Goal: Information Seeking & Learning: Learn about a topic

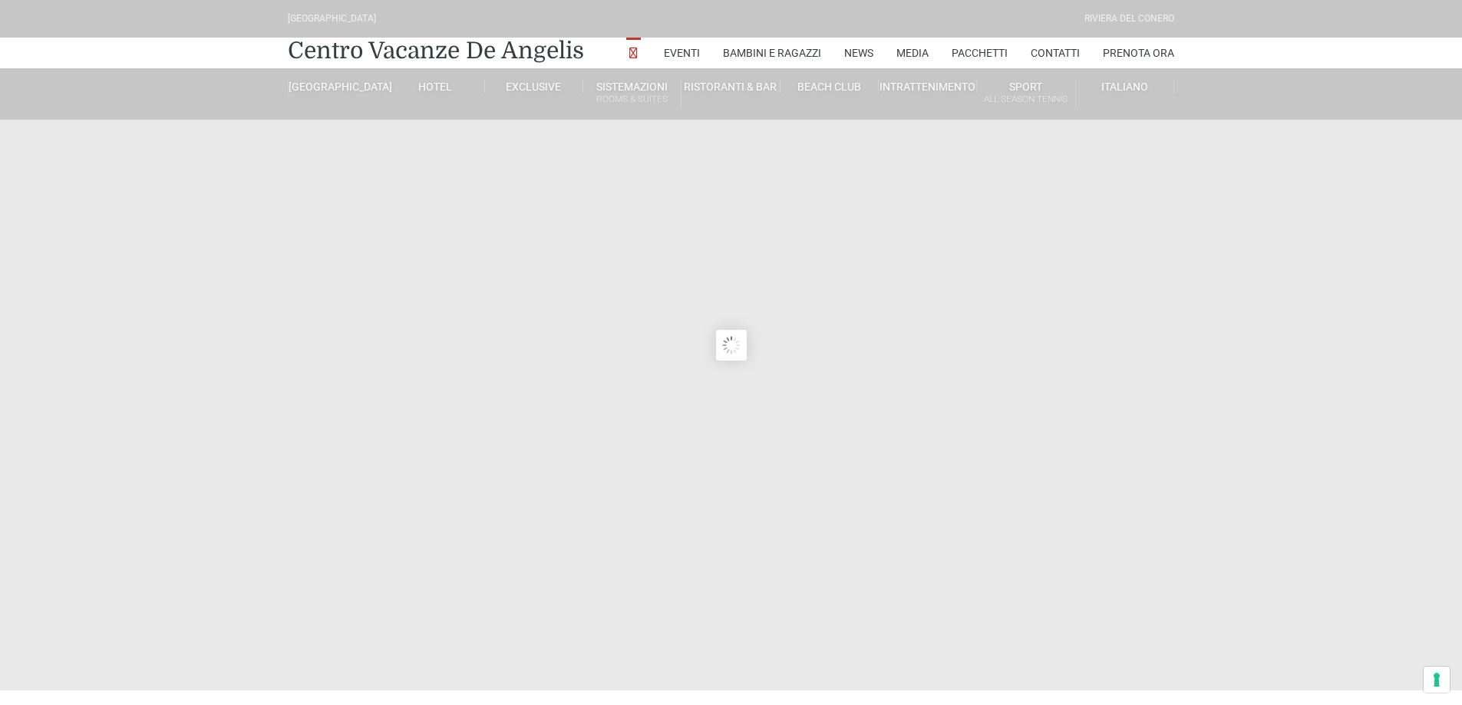
type input "15/09/2025"
type input "16/09/2025"
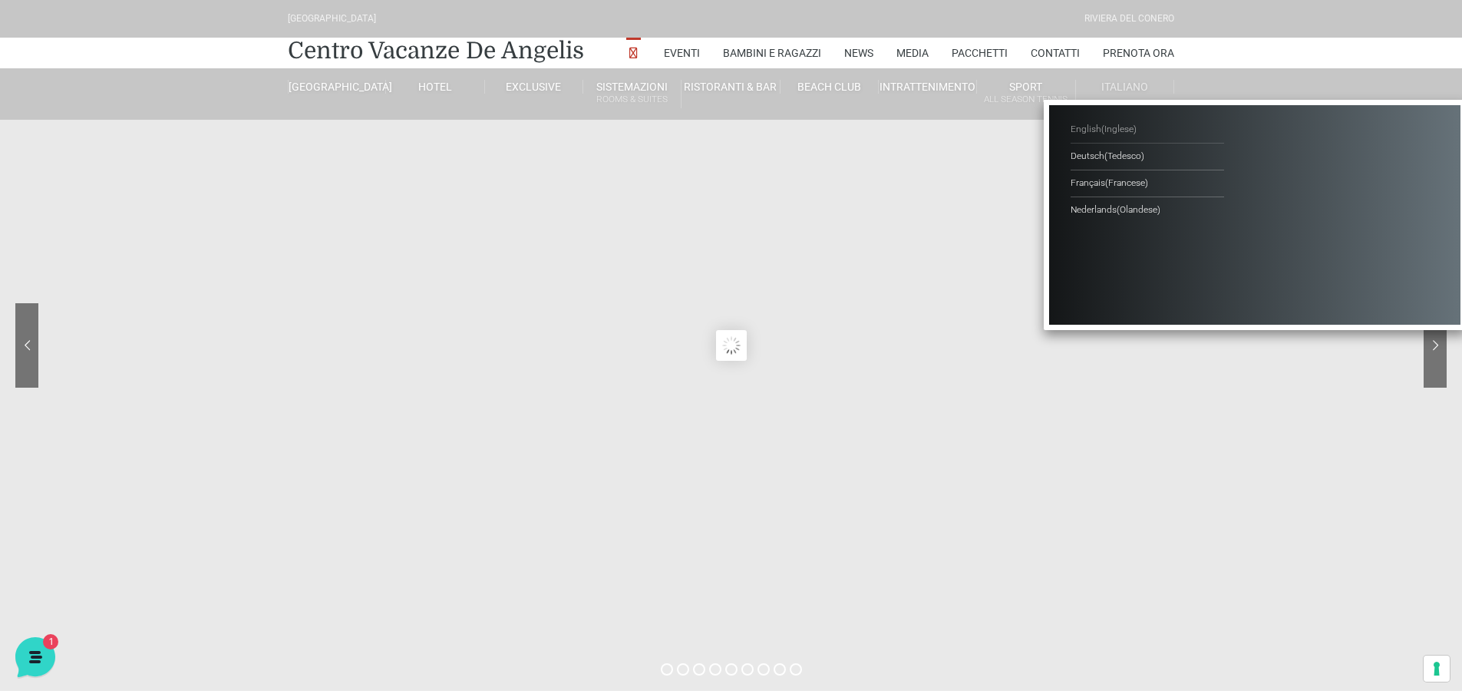
click at [1106, 125] on span "( Inglese )" at bounding box center [1119, 129] width 35 height 11
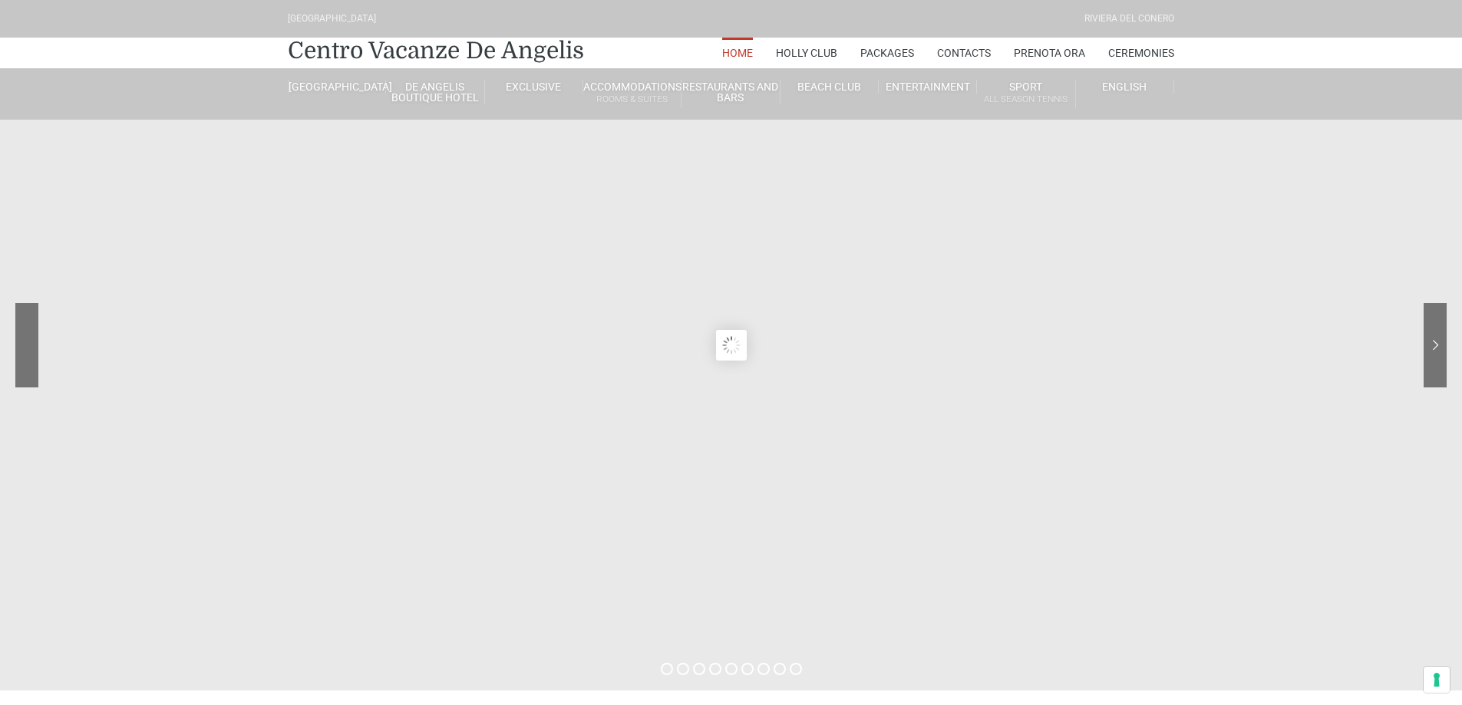
click at [28, 348] on div at bounding box center [84, 356] width 138 height 107
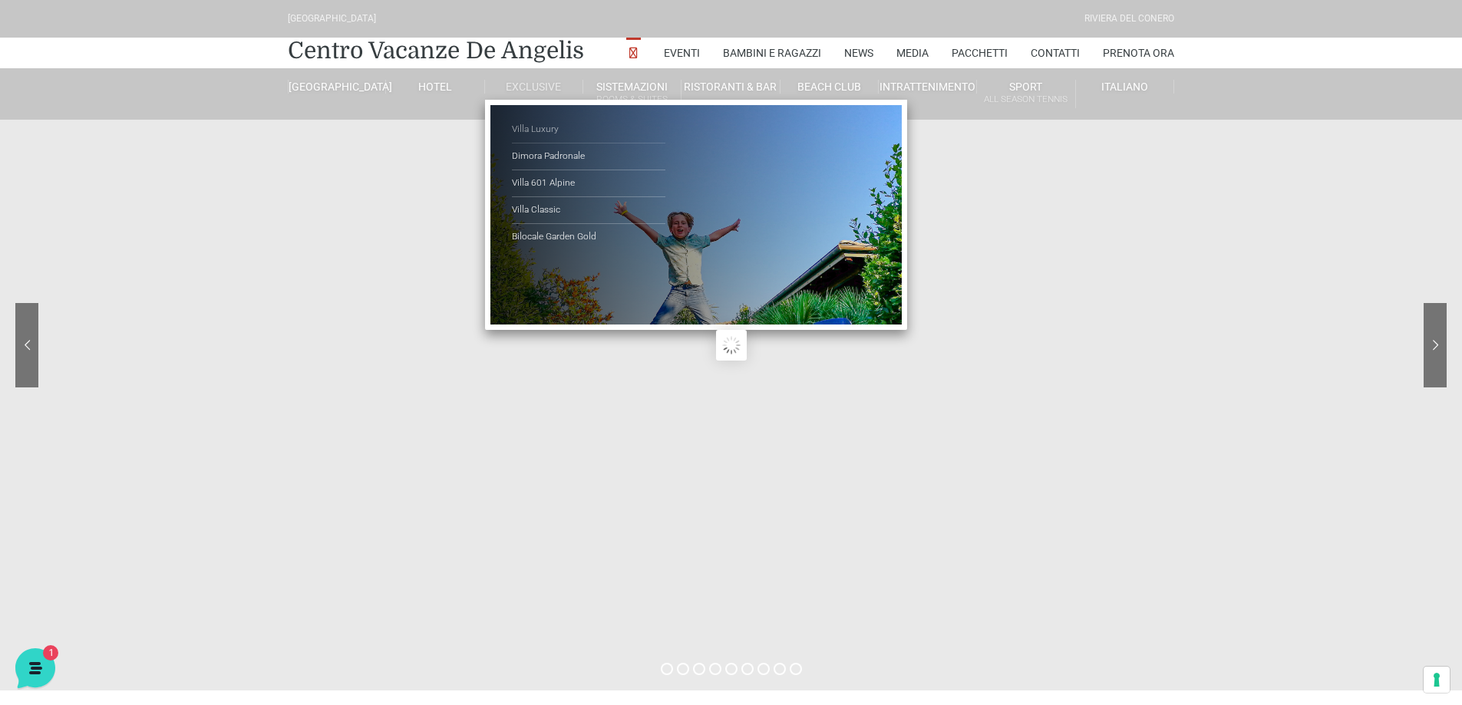
click at [529, 130] on link "Villa Luxury" at bounding box center [589, 130] width 154 height 27
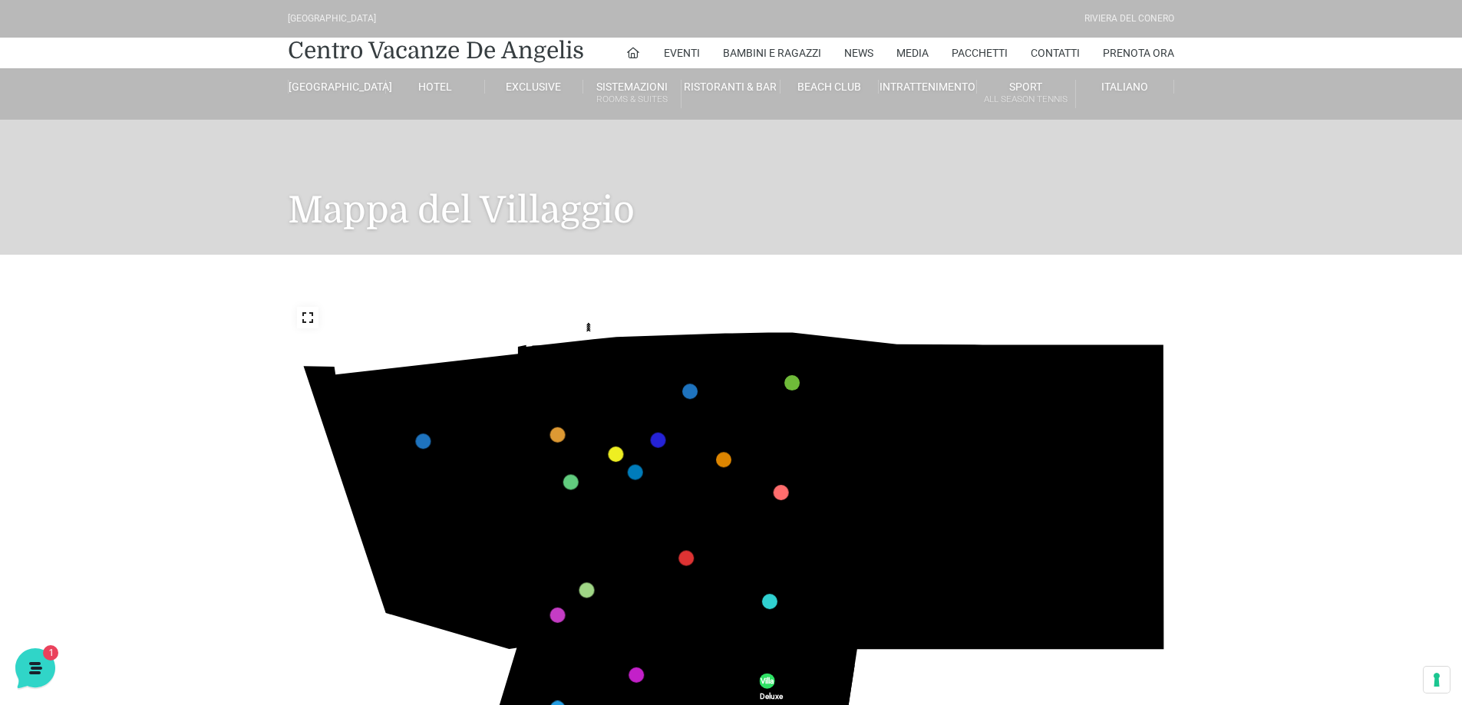
scroll to position [77, 0]
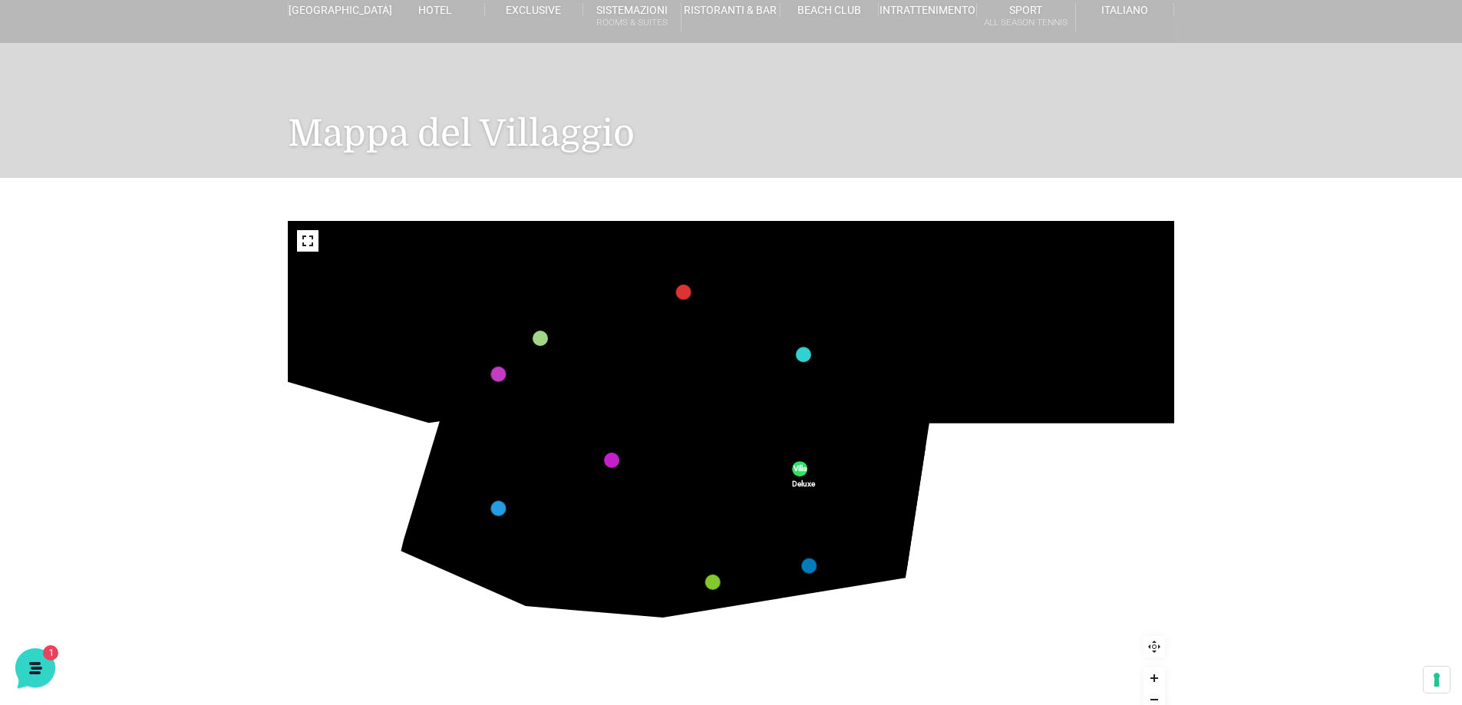
drag, startPoint x: 817, startPoint y: 474, endPoint x: 824, endPoint y: 398, distance: 76.3
click at [812, 398] on text "319" at bounding box center [812, 398] width 0 height 0
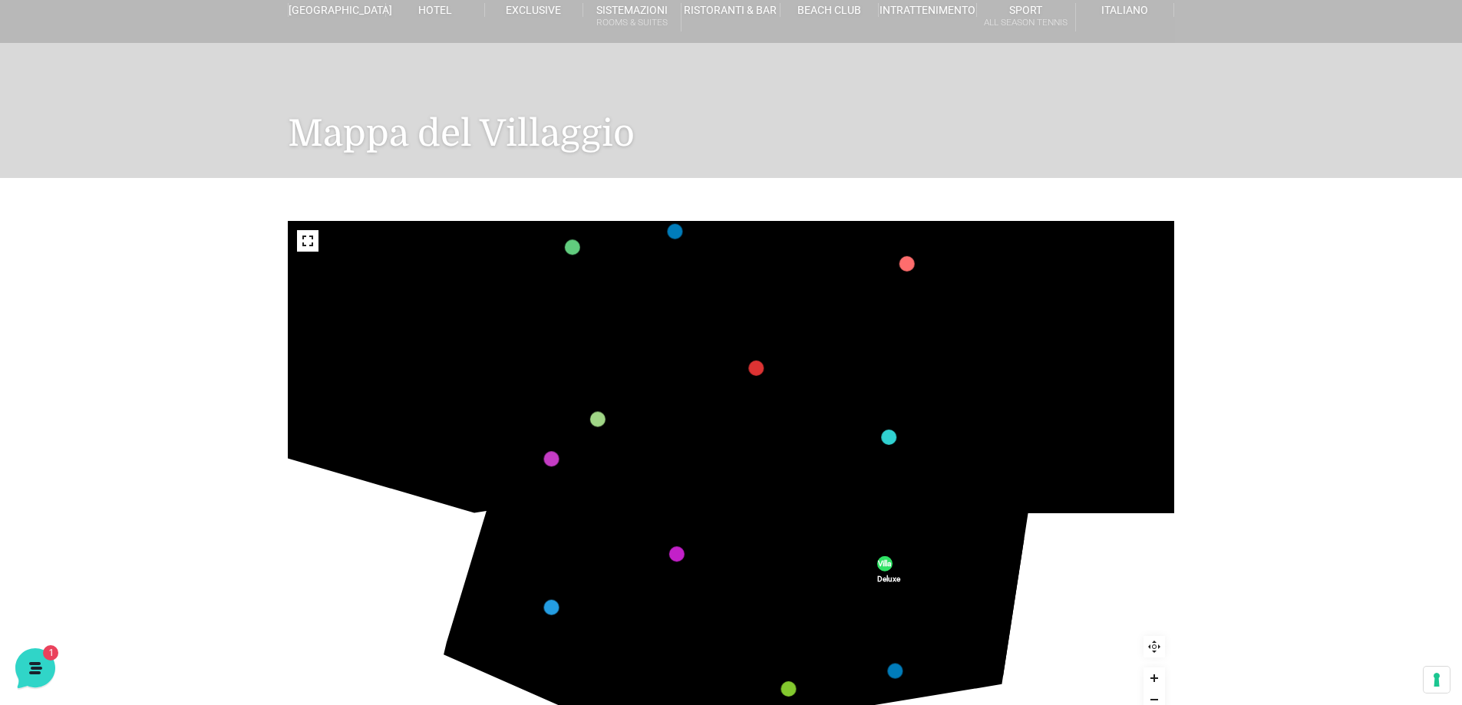
drag, startPoint x: 885, startPoint y: 308, endPoint x: 852, endPoint y: 474, distance: 169.8
click at [852, 474] on rect at bounding box center [856, 481] width 18 height 15
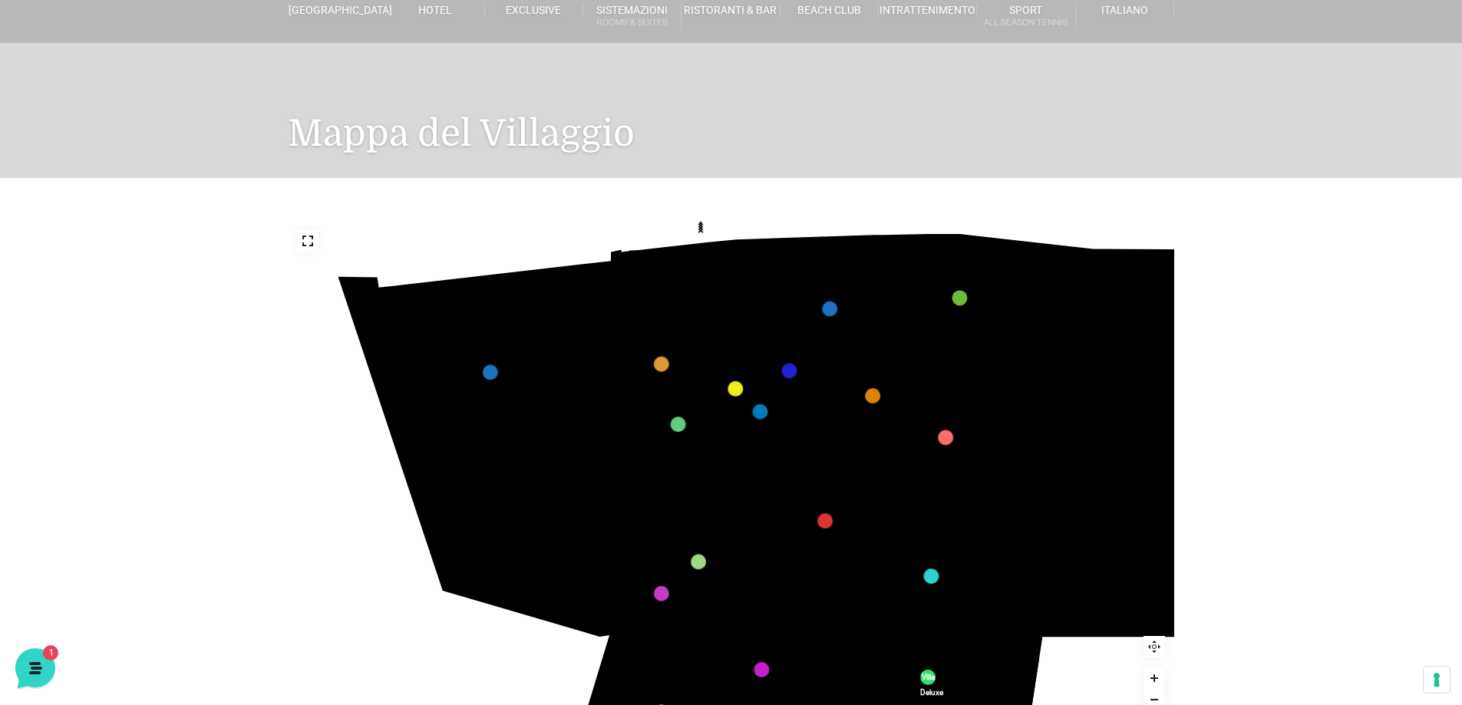
drag, startPoint x: 543, startPoint y: 372, endPoint x: 583, endPoint y: 517, distance: 151.4
click at [583, 517] on icon at bounding box center [526, 563] width 183 height 108
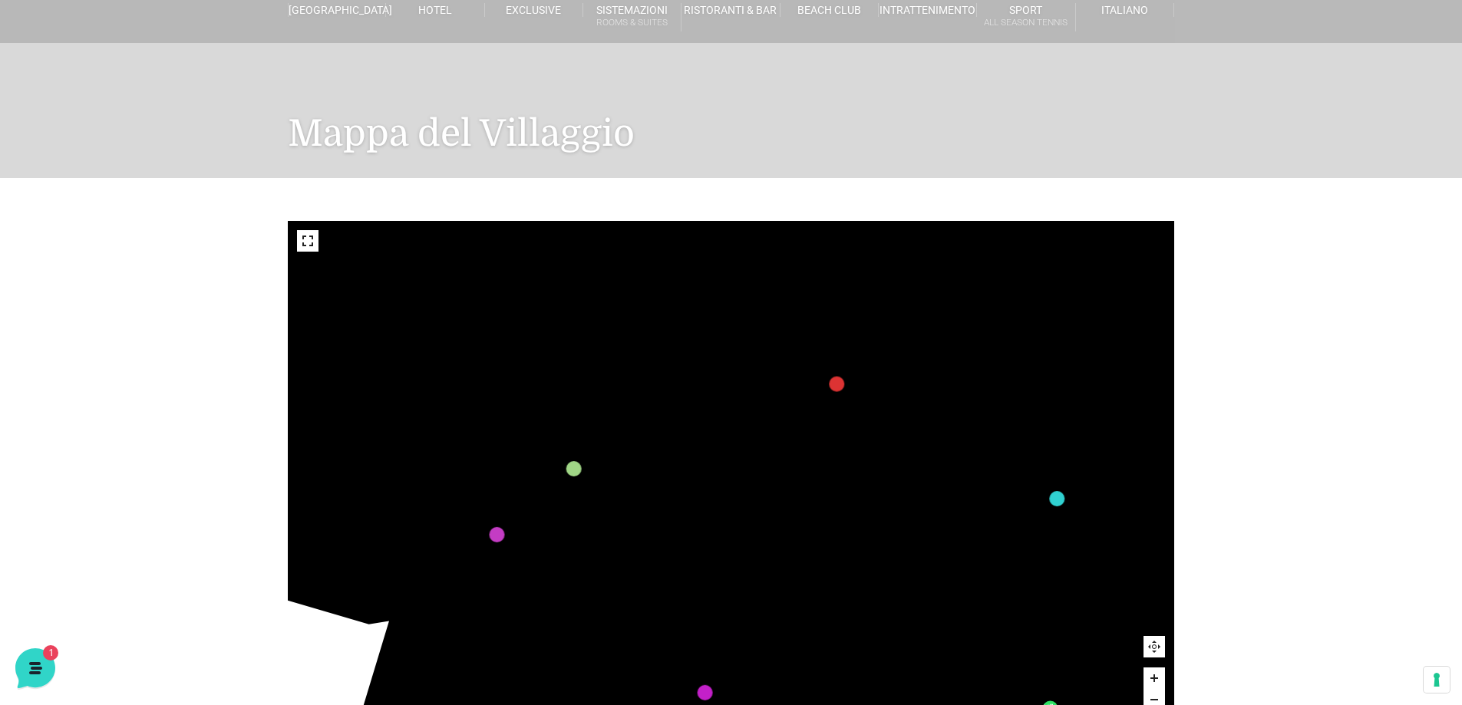
drag, startPoint x: 844, startPoint y: 543, endPoint x: 687, endPoint y: 264, distance: 319.7
click at [687, 264] on icon at bounding box center [615, 281] width 392 height 203
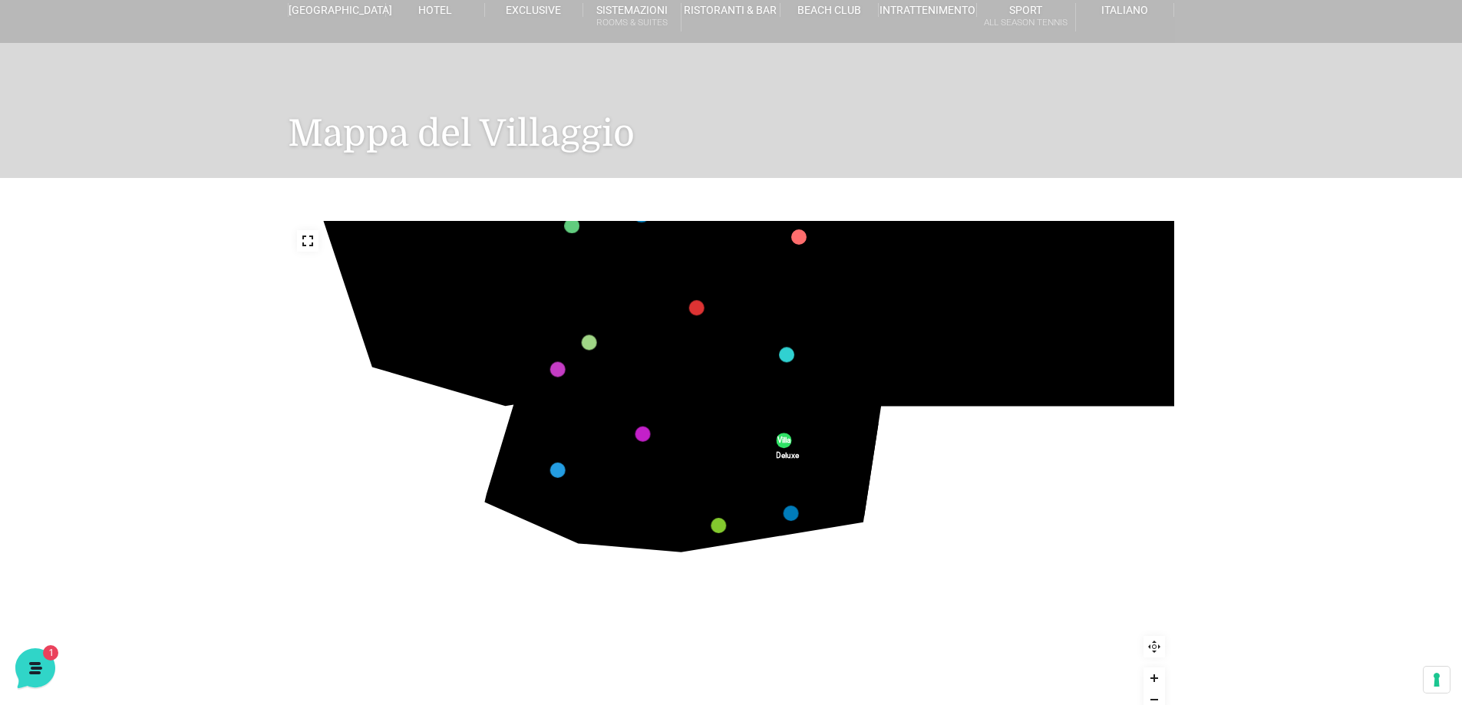
drag, startPoint x: 996, startPoint y: 564, endPoint x: 932, endPoint y: 438, distance: 141.5
click at [932, 438] on icon "436 435 437 434 441 430 440 431 439 432 438 433 424 423 425 422 429 418 428 419…" at bounding box center [745, 295] width 958 height 539
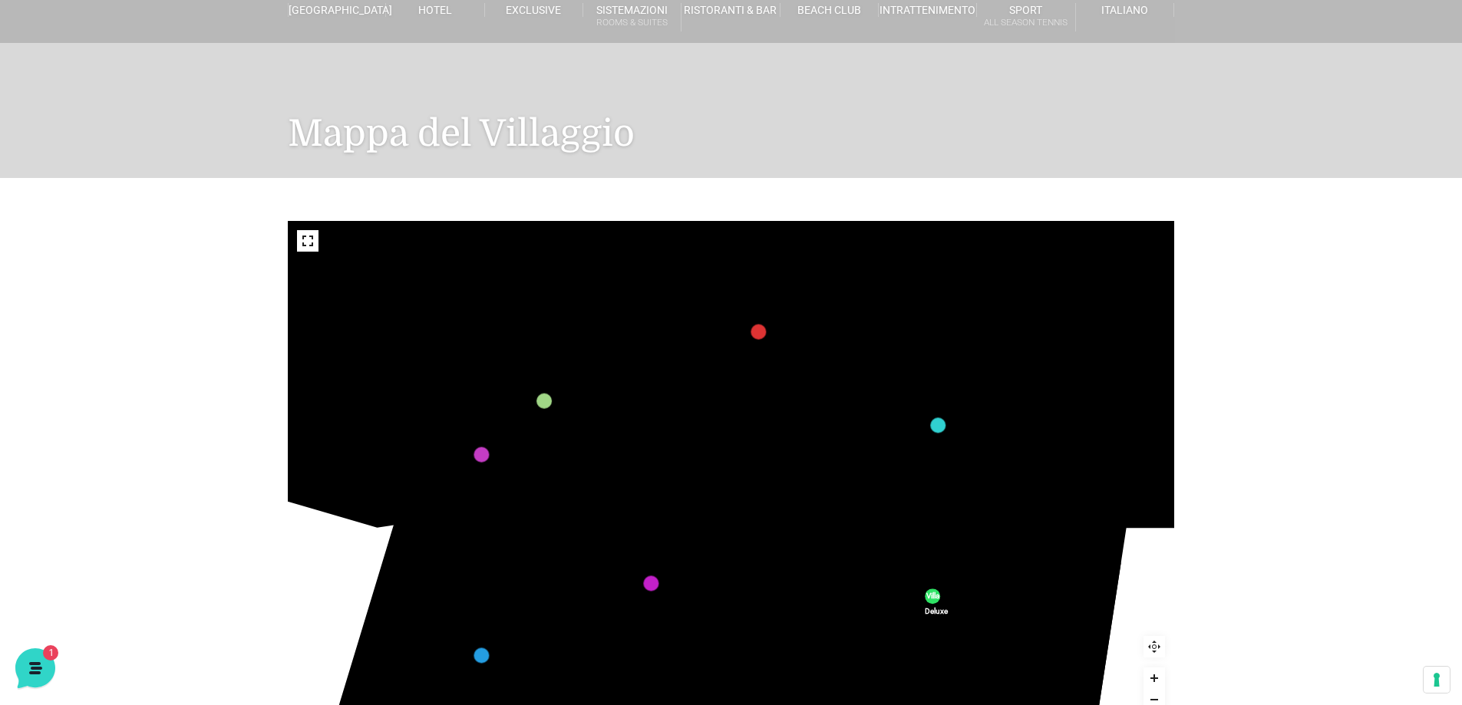
drag, startPoint x: 1130, startPoint y: 291, endPoint x: 875, endPoint y: 425, distance: 288.1
click at [875, 425] on icon "436 435 437 434 441 430 440 431 439 432 438 433 424 423 425 422 429 418 428 419…" at bounding box center [856, 307] width 1910 height 1075
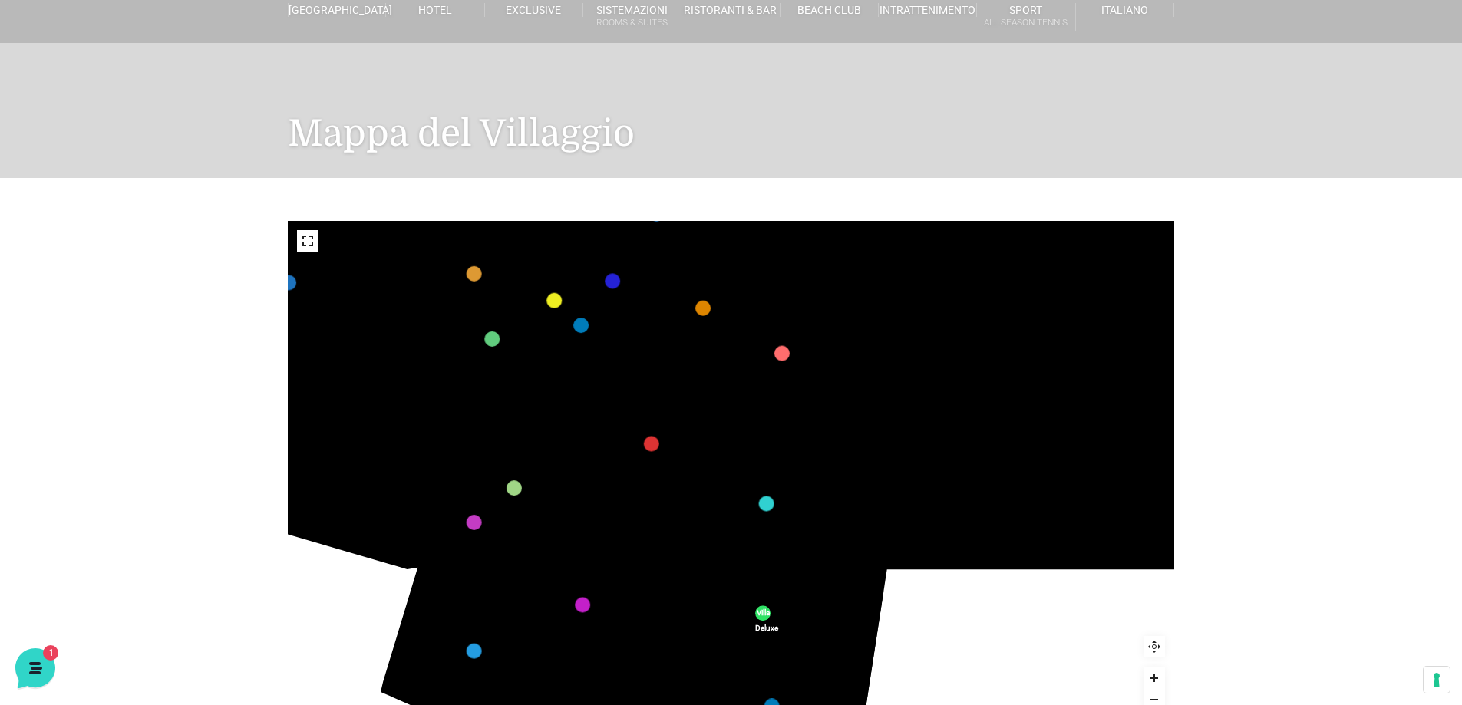
drag, startPoint x: 966, startPoint y: 378, endPoint x: 788, endPoint y: 481, distance: 205.4
click at [788, 481] on icon "436 435 437 434 441 430 440 431 439 432 438 433 424 423 425 422 429 418 428 419…" at bounding box center [714, 428] width 1224 height 688
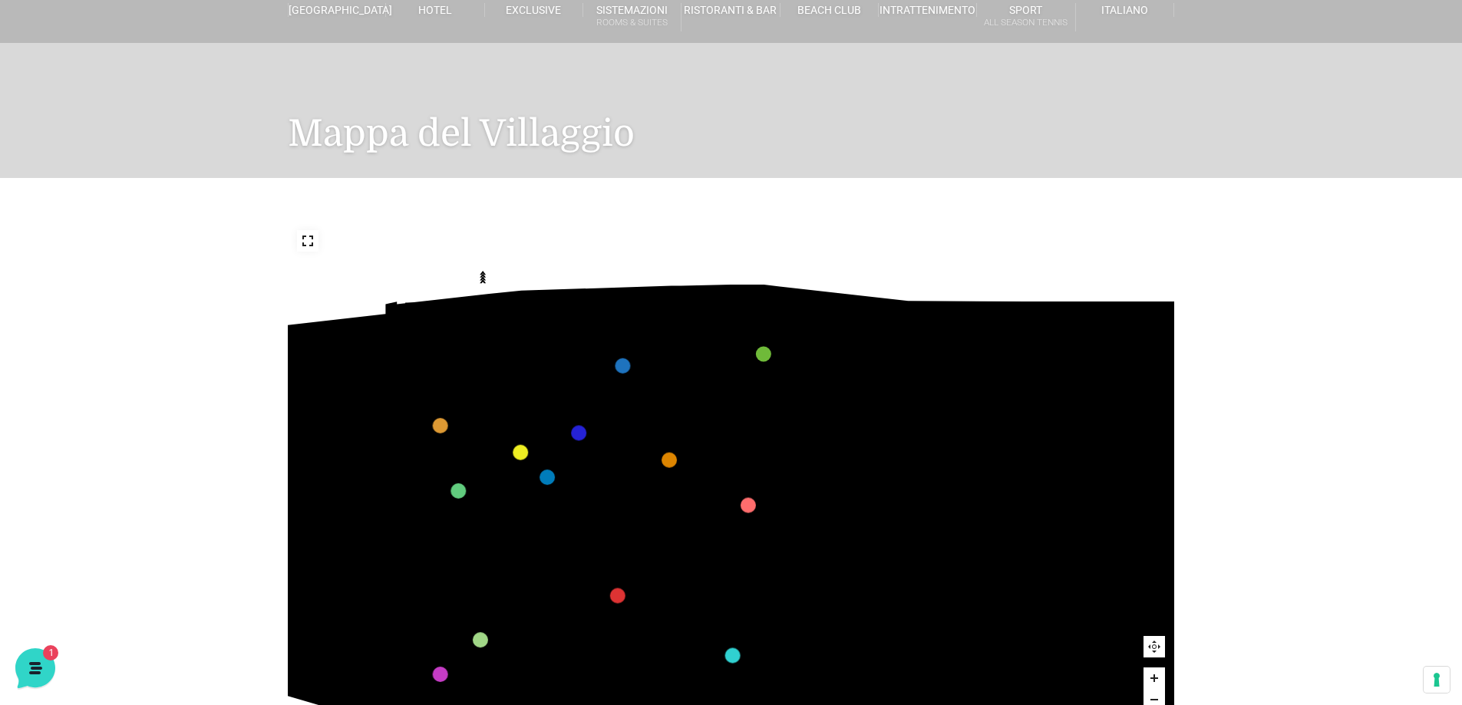
drag, startPoint x: 844, startPoint y: 296, endPoint x: 810, endPoint y: 420, distance: 129.1
click at [810, 420] on icon "436 435 437 434 441 430 440 431 439 432 438 433 424 423 425 422 429 418 428 419…" at bounding box center [680, 580] width 1224 height 688
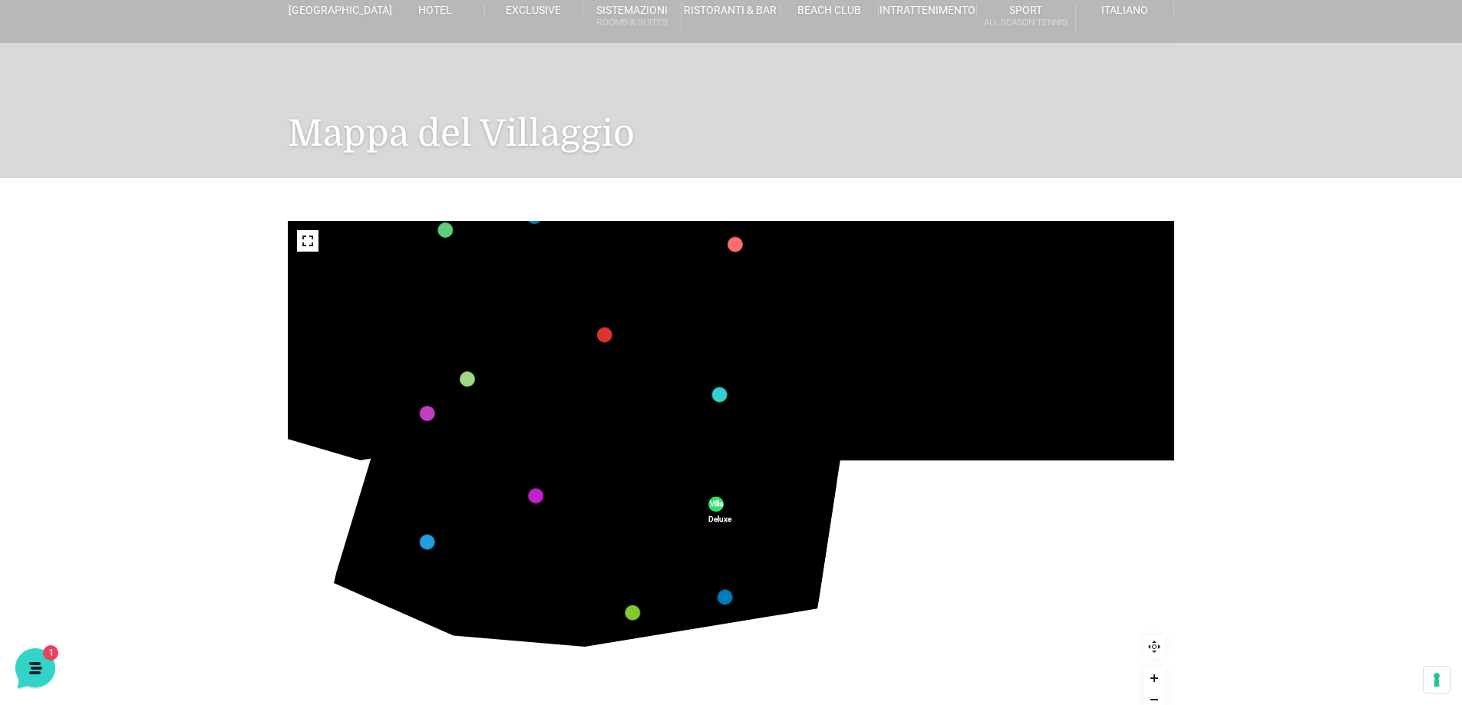
drag, startPoint x: 517, startPoint y: 540, endPoint x: 500, endPoint y: 286, distance: 254.7
click at [500, 286] on icon "436 435 437 434 441 430 440 431 439 432 438 433 424 423 425 422 429 418 428 419…" at bounding box center [667, 319] width 1224 height 688
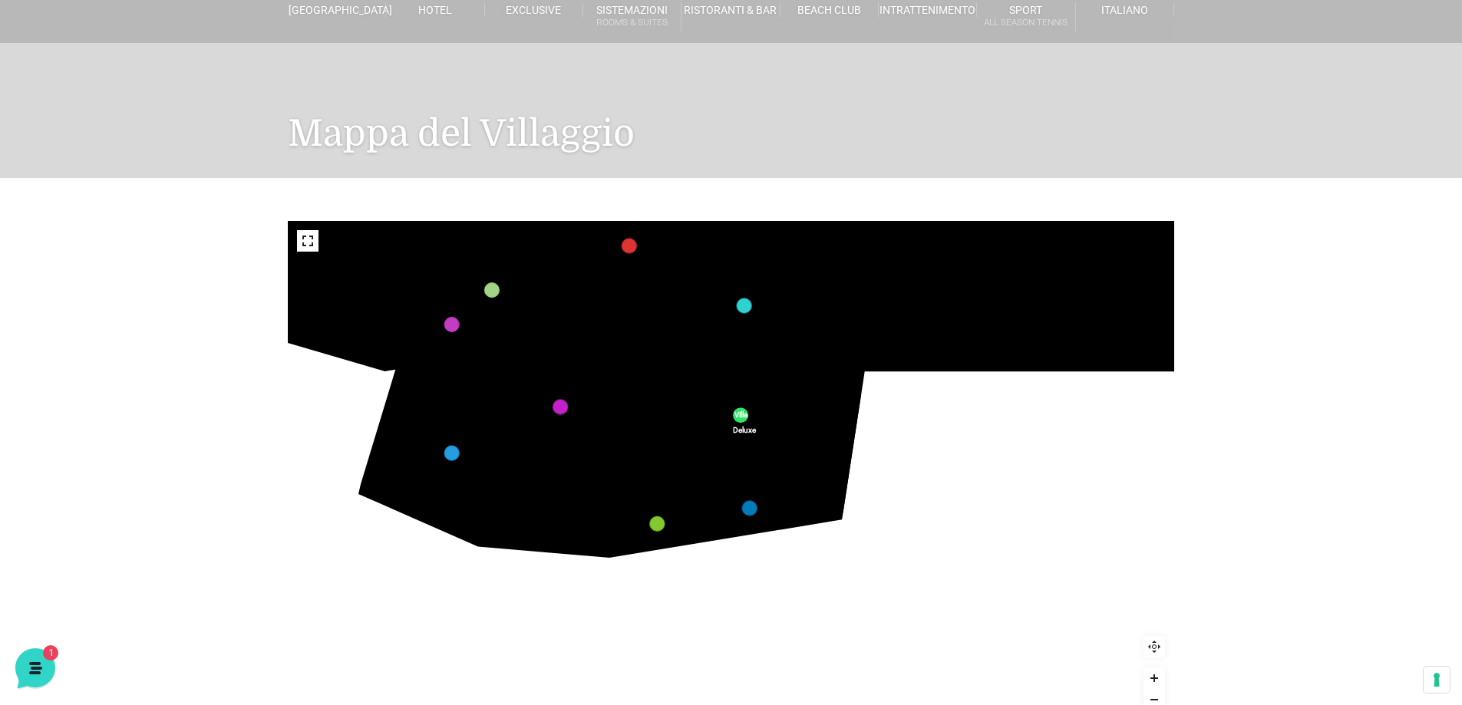
drag, startPoint x: 785, startPoint y: 576, endPoint x: 809, endPoint y: 486, distance: 92.9
click at [809, 486] on icon "436 435 437 434 441 430 440 431 439 432 438 433 424 423 425 422 429 418 428 419…" at bounding box center [692, 230] width 1224 height 688
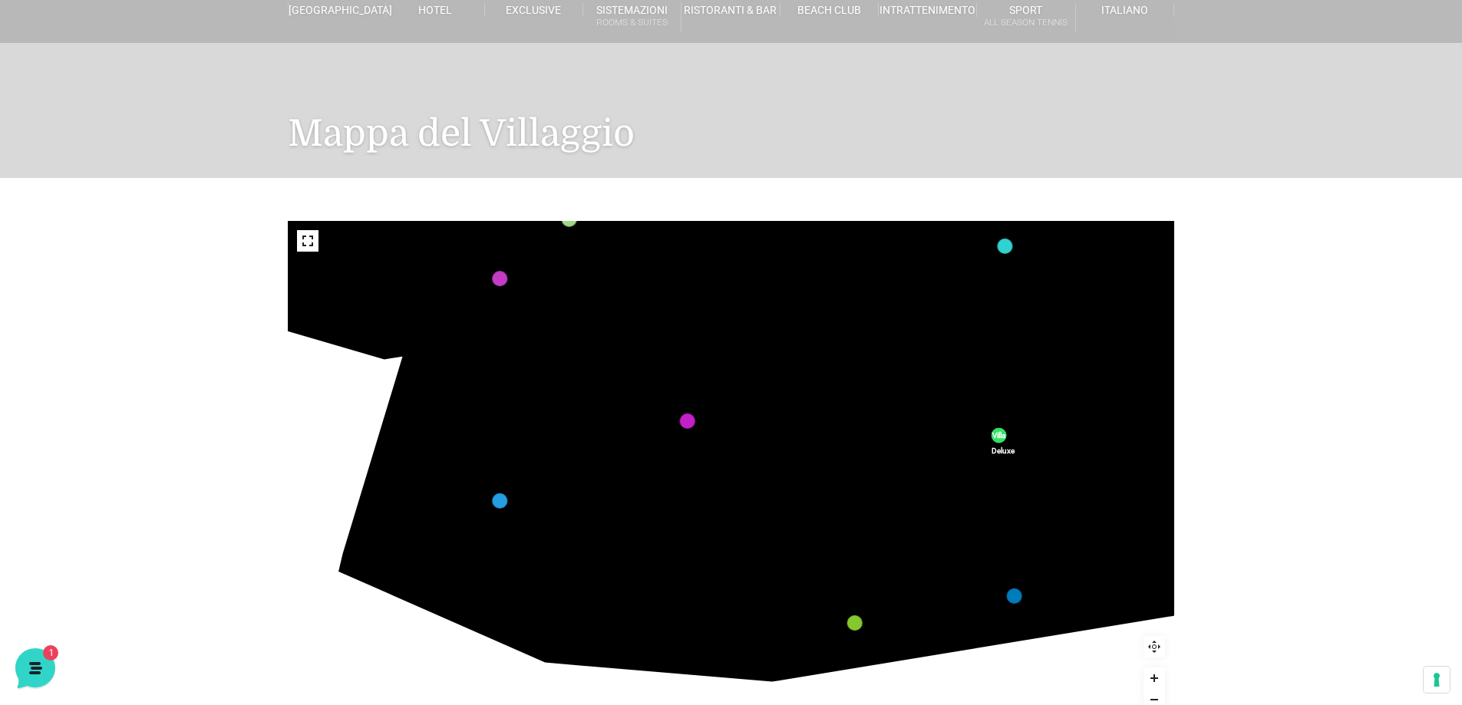
drag, startPoint x: 863, startPoint y: 448, endPoint x: 936, endPoint y: 461, distance: 74.2
click at [937, 463] on text "Deluxe" at bounding box center [937, 463] width 0 height 0
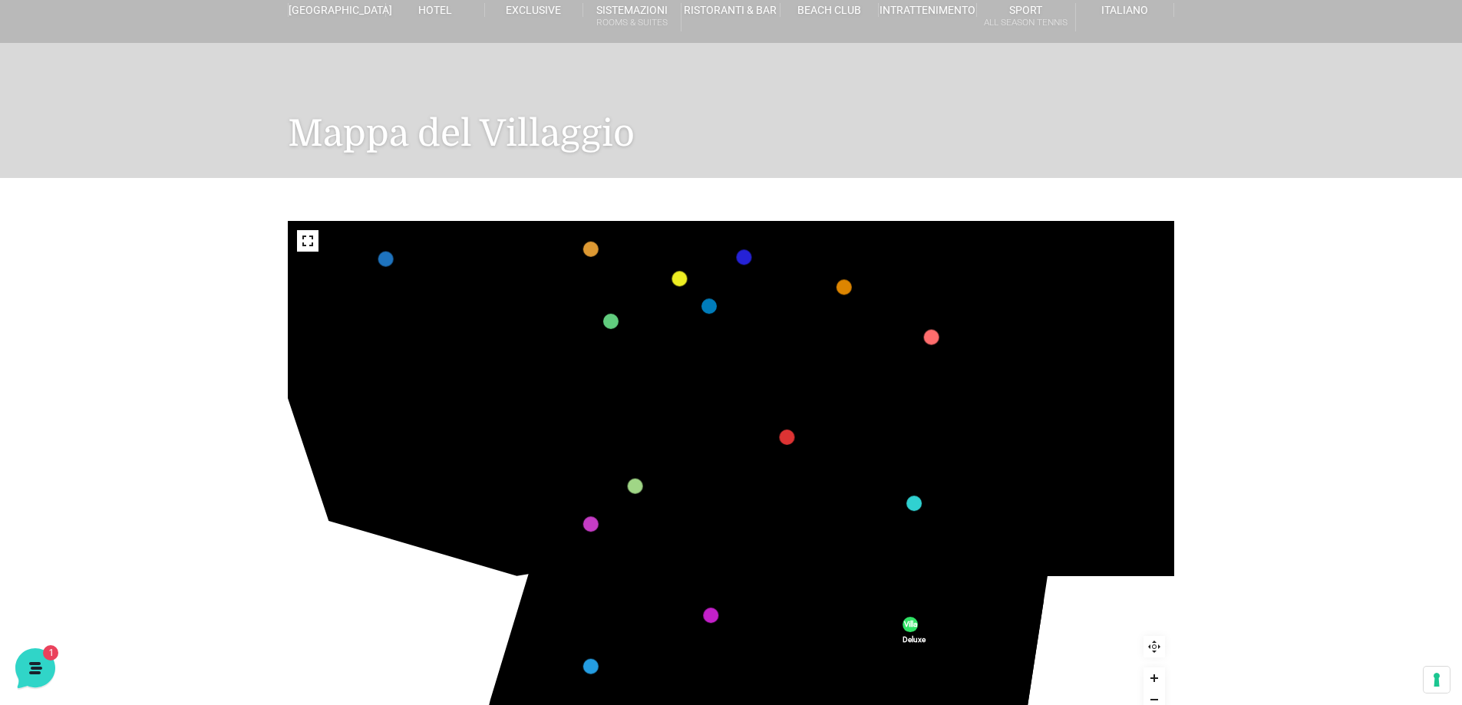
drag, startPoint x: 563, startPoint y: 414, endPoint x: 596, endPoint y: 597, distance: 186.3
click at [596, 597] on image at bounding box center [623, 629] width 92 height 72
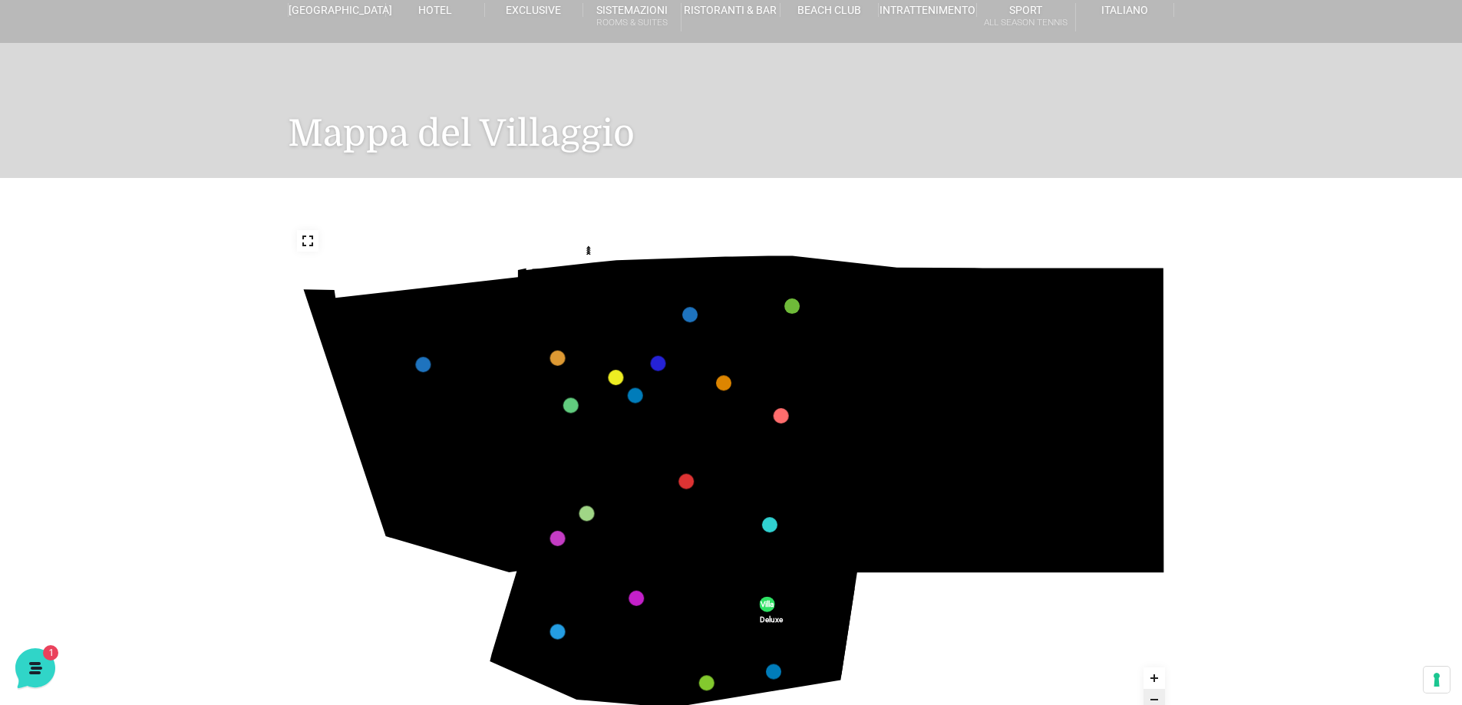
drag, startPoint x: 969, startPoint y: 575, endPoint x: 946, endPoint y: 525, distance: 55.0
click at [946, 525] on icon "436 435 437 434 441 430 440 431 439 432 438 433 424 423 425 422 429 418 428 419…" at bounding box center [731, 470] width 887 height 499
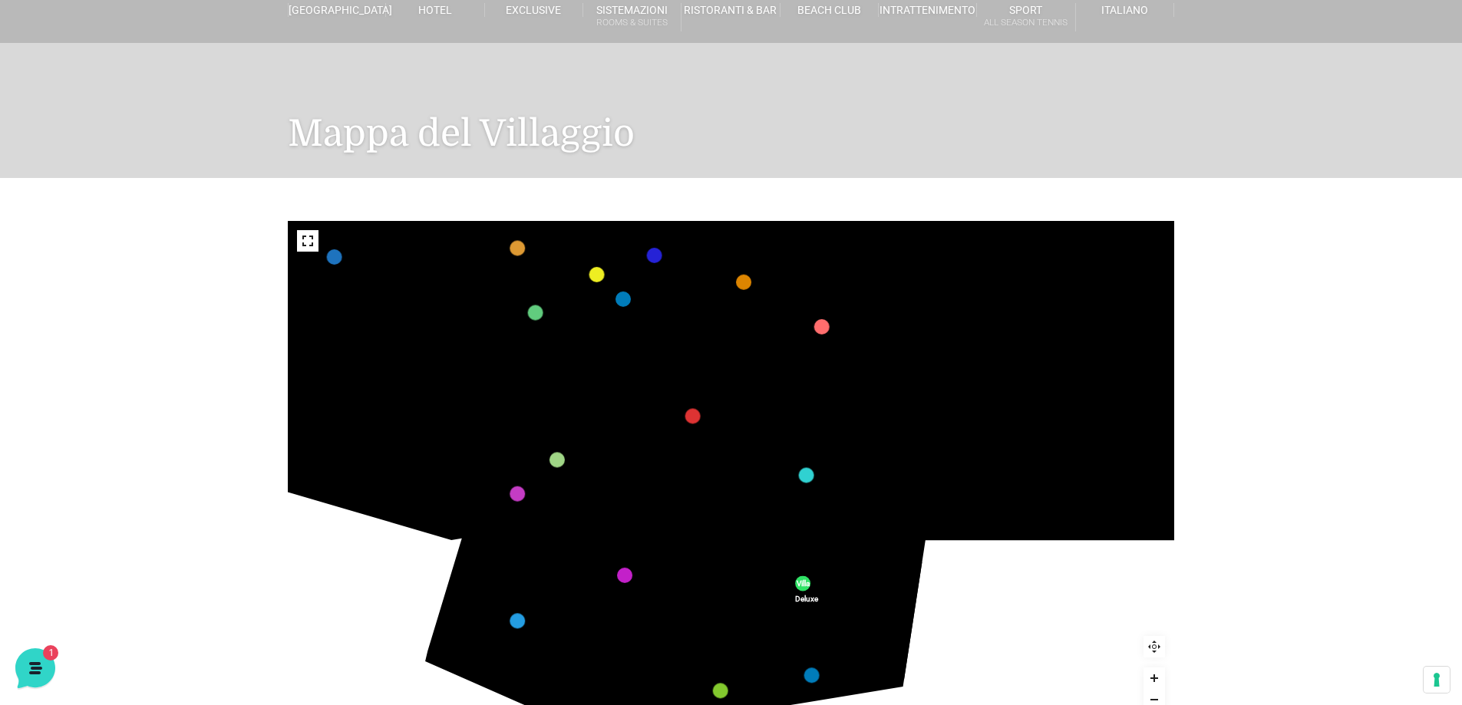
drag, startPoint x: 332, startPoint y: 390, endPoint x: 431, endPoint y: 439, distance: 110.5
click at [431, 439] on icon at bounding box center [374, 462] width 197 height 116
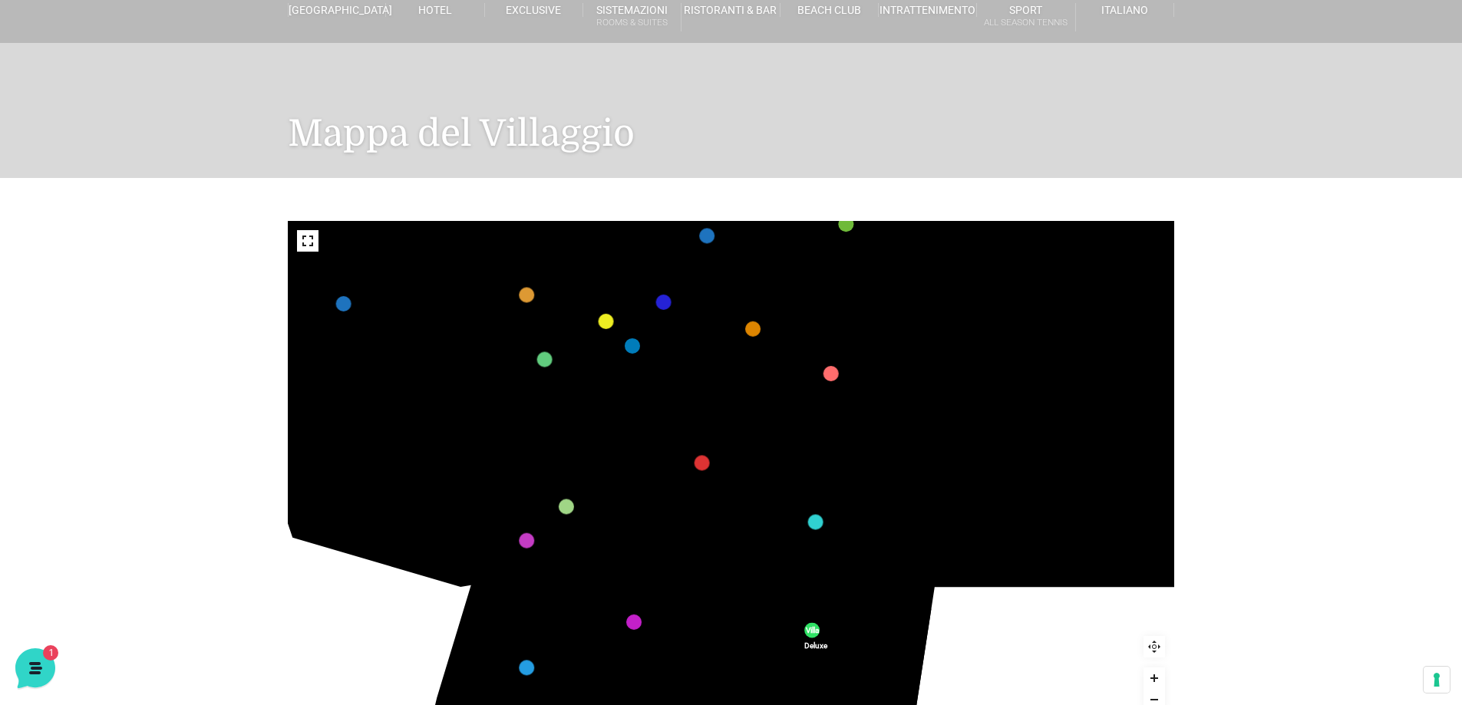
drag, startPoint x: 1056, startPoint y: 365, endPoint x: 1066, endPoint y: 411, distance: 47.7
click at [1066, 411] on polygon at bounding box center [1053, 351] width 222 height 359
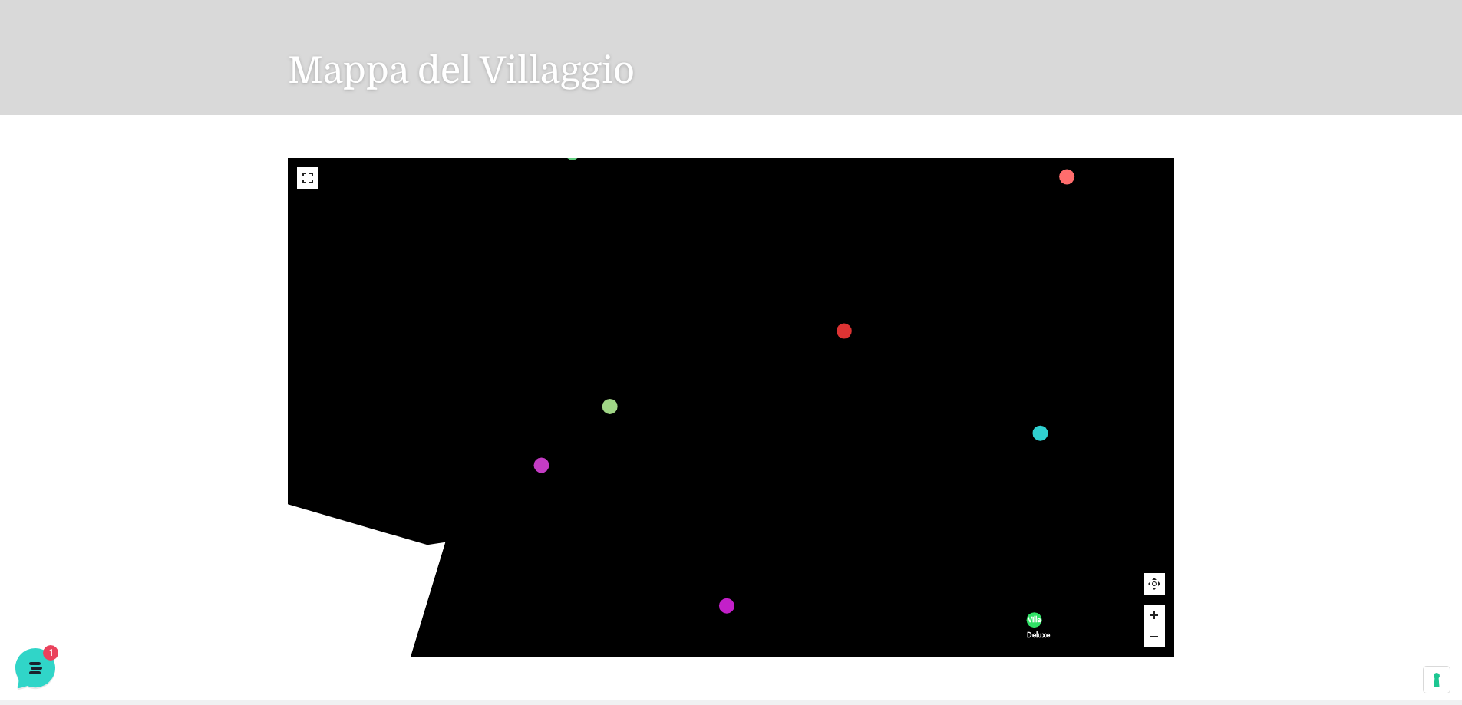
scroll to position [230, 0]
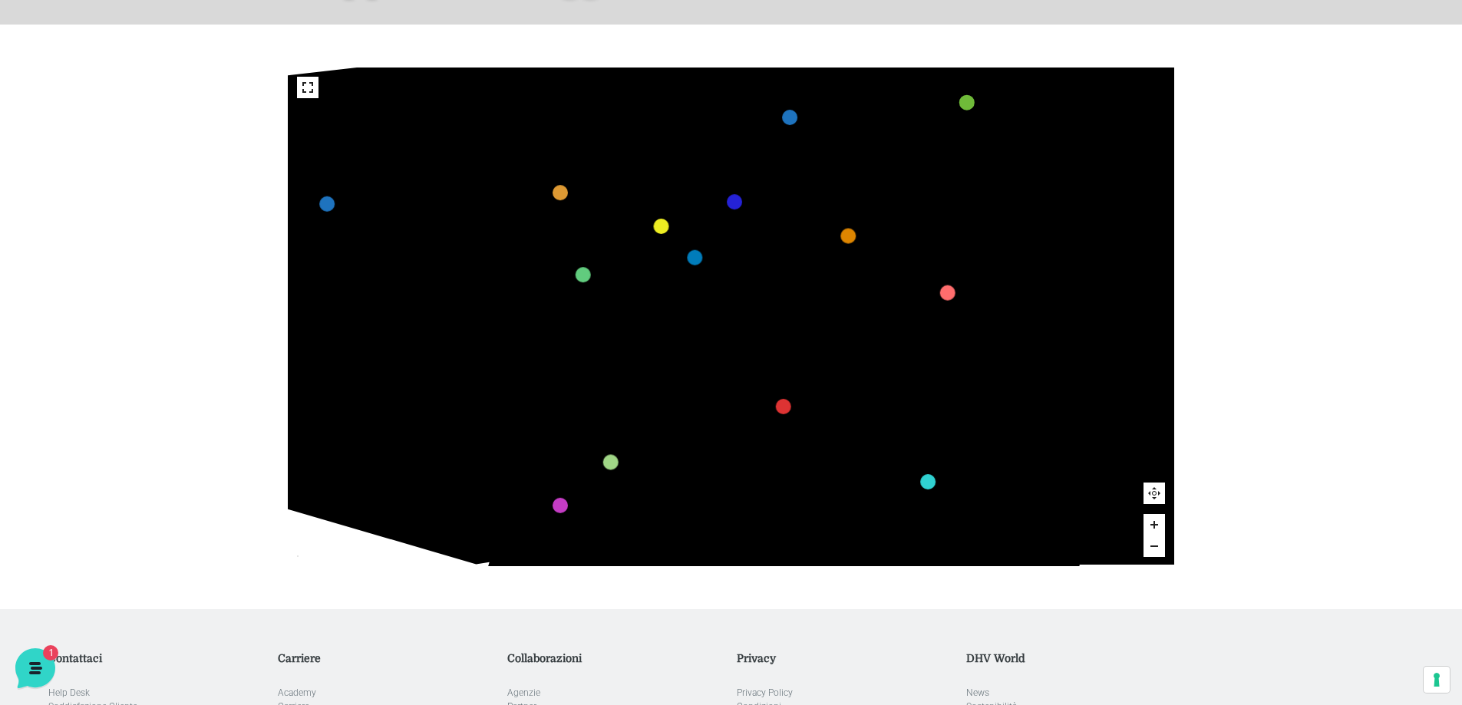
drag, startPoint x: 961, startPoint y: 222, endPoint x: 857, endPoint y: 277, distance: 117.5
click at [904, 283] on icon "436 435 437 434 441 430 440 431 439 432 438 433 424 423 425 422 429 418 428 419…" at bounding box center [861, 388] width 1538 height 866
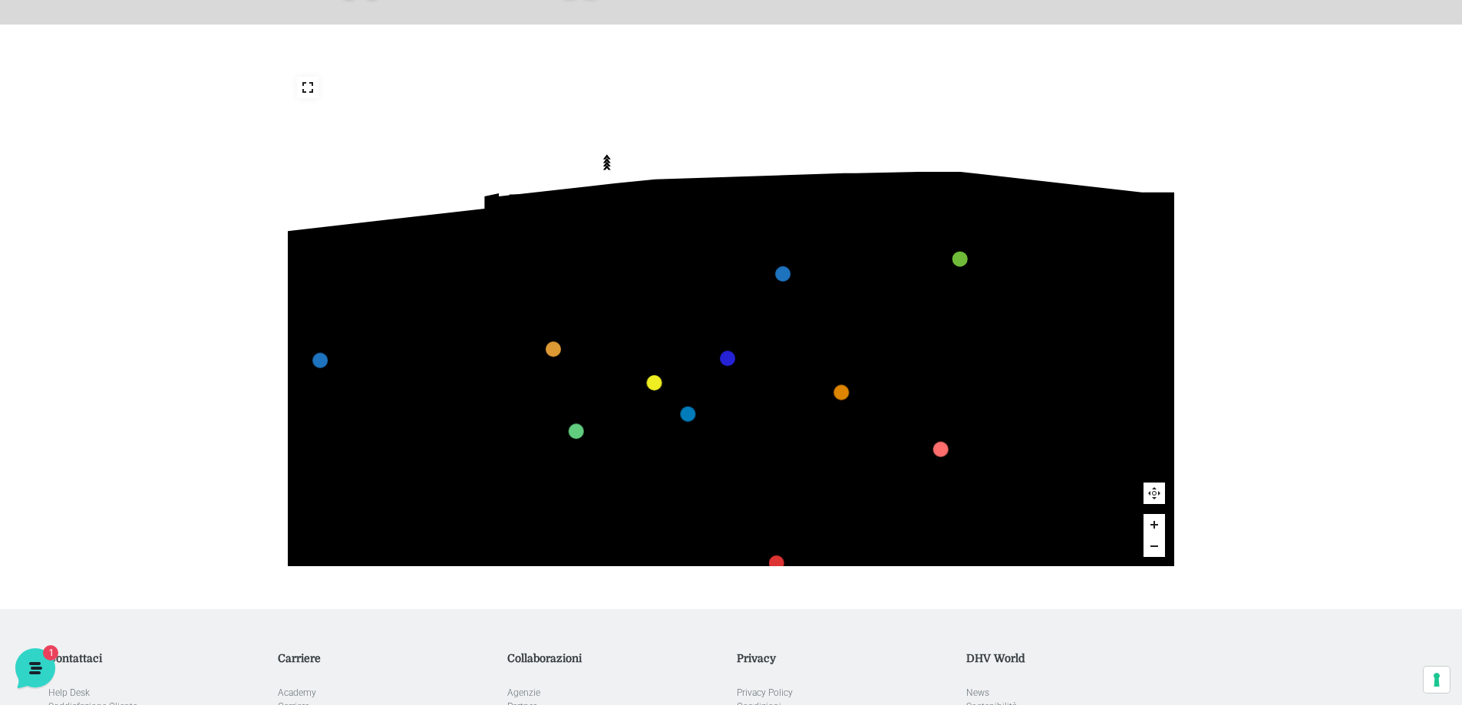
drag, startPoint x: 1125, startPoint y: 373, endPoint x: 1121, endPoint y: 454, distance: 80.7
click at [1121, 454] on polygon at bounding box center [1223, 421] width 283 height 457
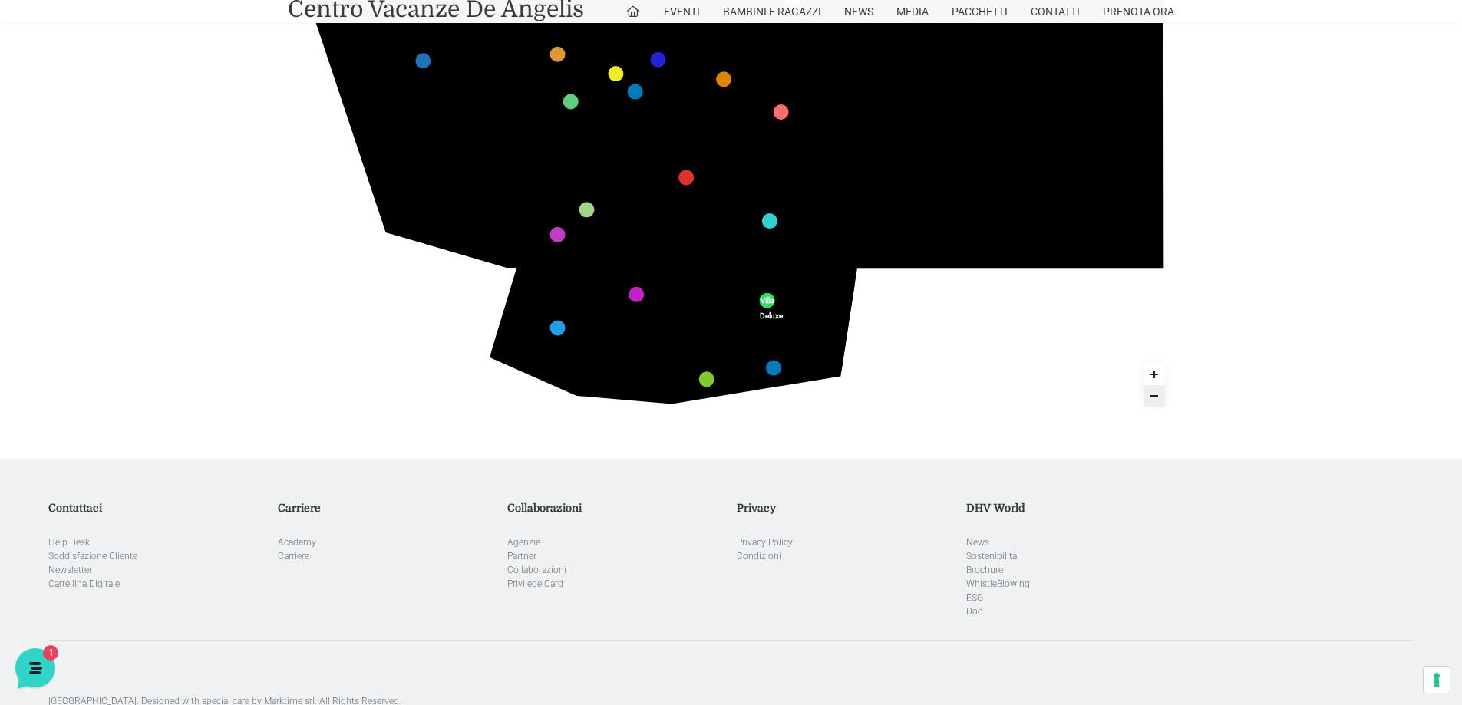
scroll to position [307, 0]
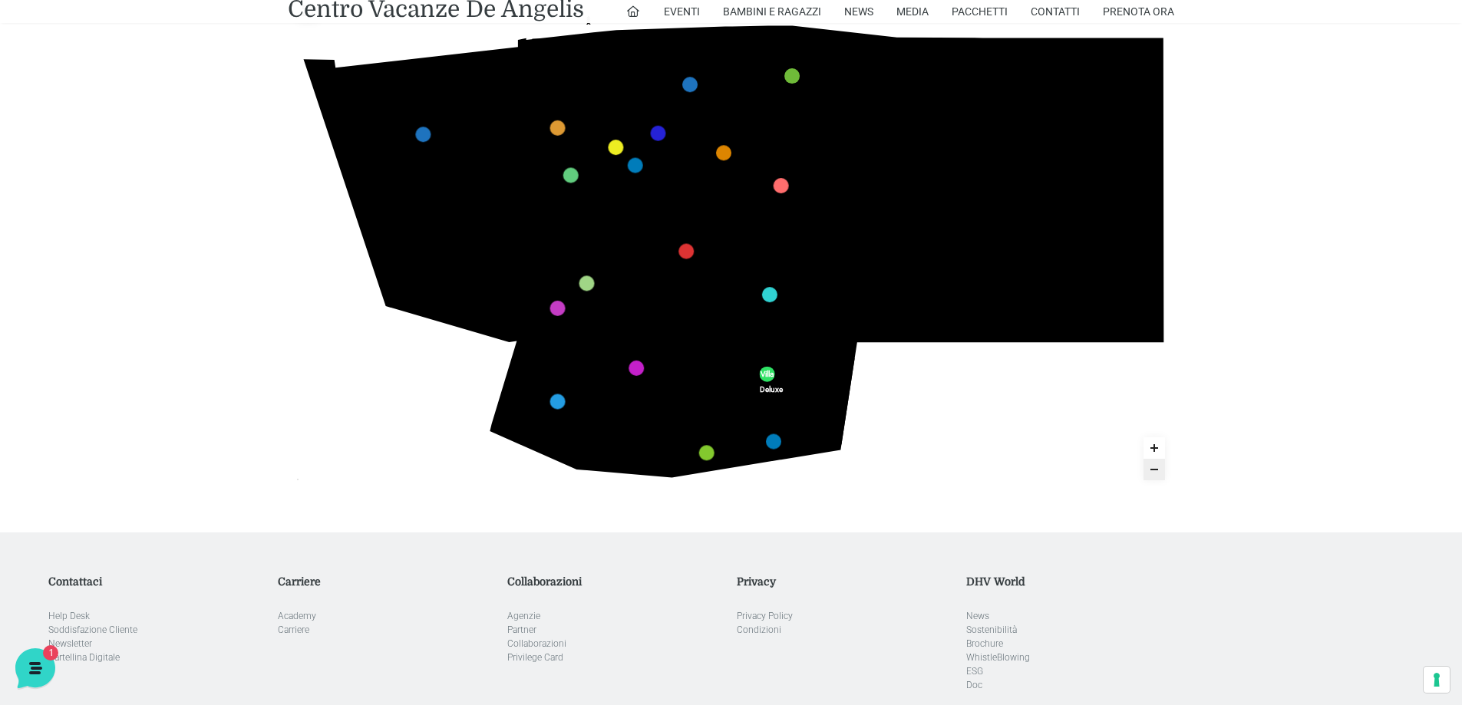
drag, startPoint x: 345, startPoint y: 439, endPoint x: 347, endPoint y: 449, distance: 10.2
click at [352, 524] on div "436 435 437 434 441 430 440 431 439 432 438 433 424 423 425 422 429 418 428 419…" at bounding box center [731, 240] width 910 height 585
click at [423, 134] on link "Appartamenti Muratura marker" at bounding box center [422, 134] width 15 height 15
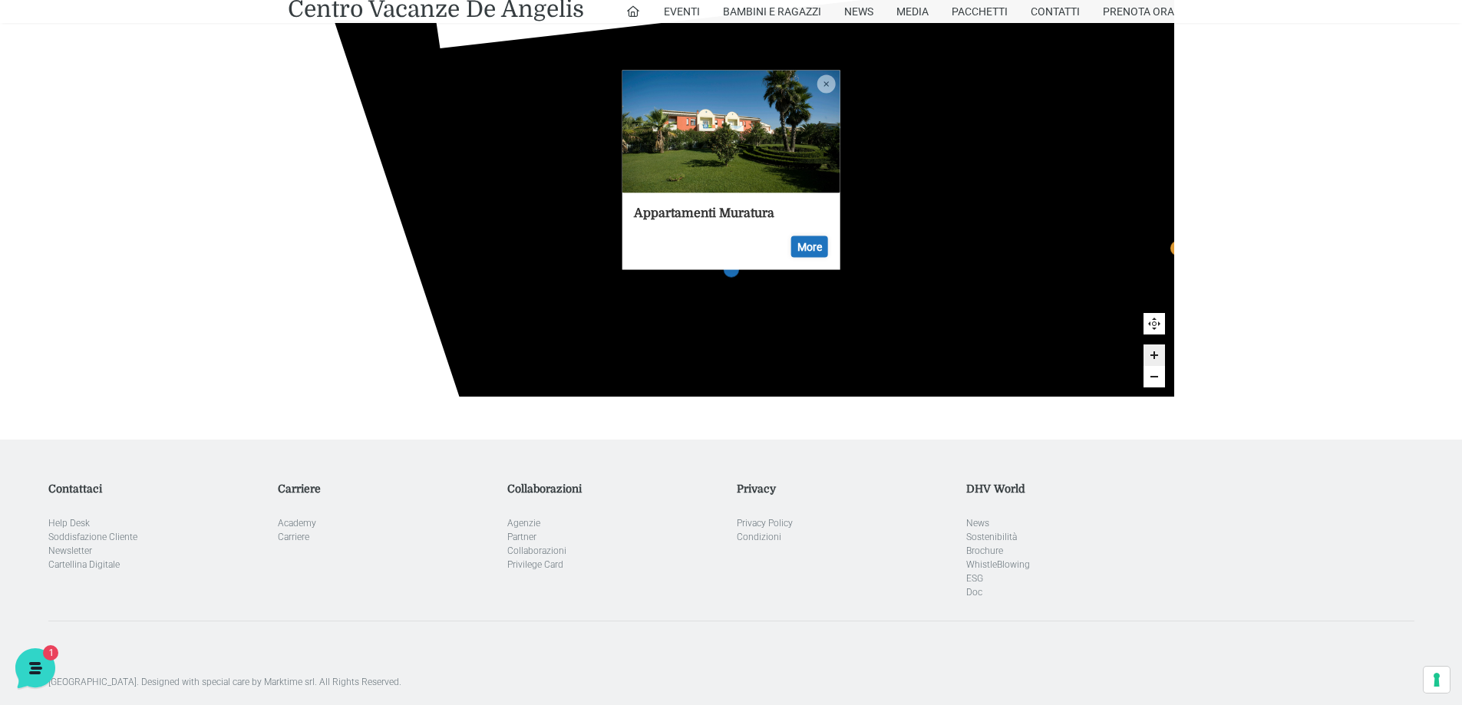
scroll to position [152, 0]
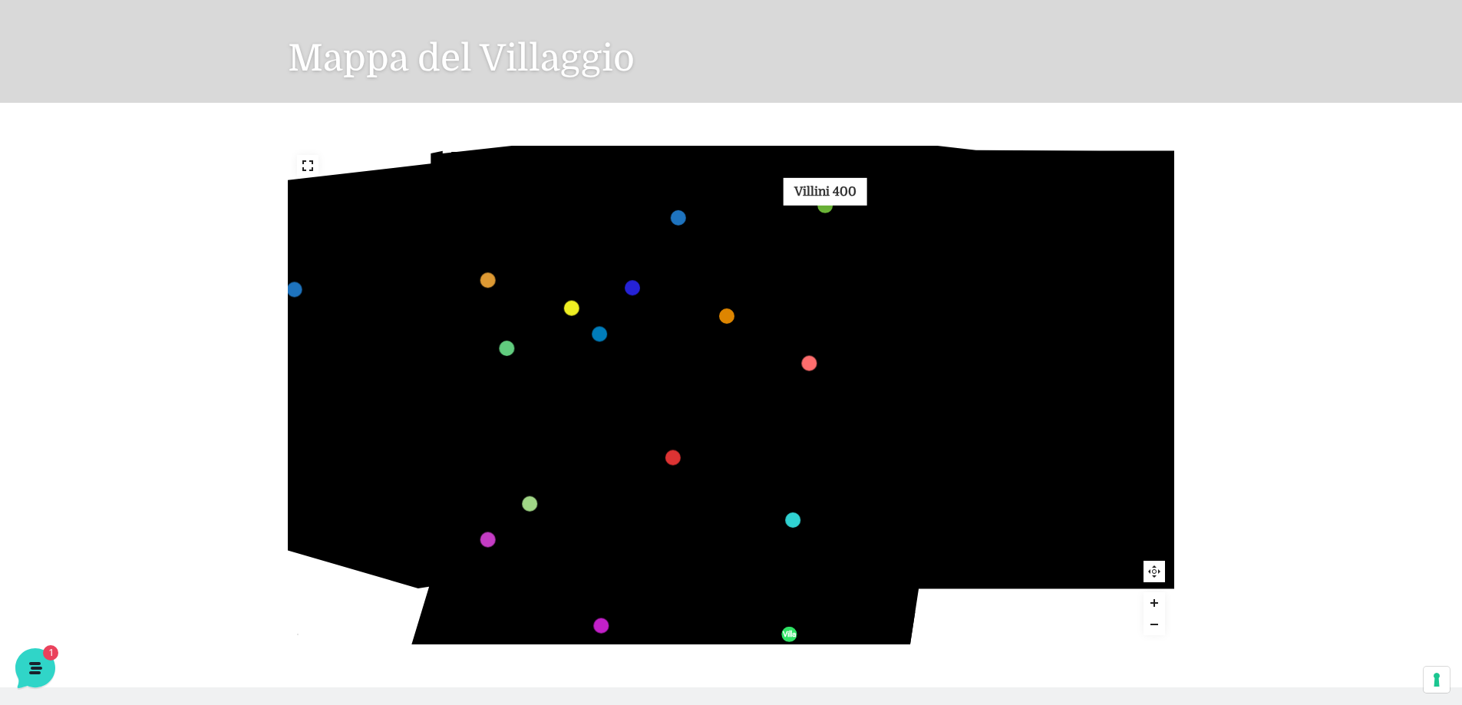
click at [826, 208] on link "Villini 400 marker" at bounding box center [825, 205] width 15 height 15
click at [819, 190] on icon "436 435 437 434 441 430 440 431 439 432 438 433 424 423 425 422 429 418 428 419…" at bounding box center [738, 442] width 1277 height 718
click at [823, 206] on link "Villini 400 marker" at bounding box center [825, 205] width 15 height 15
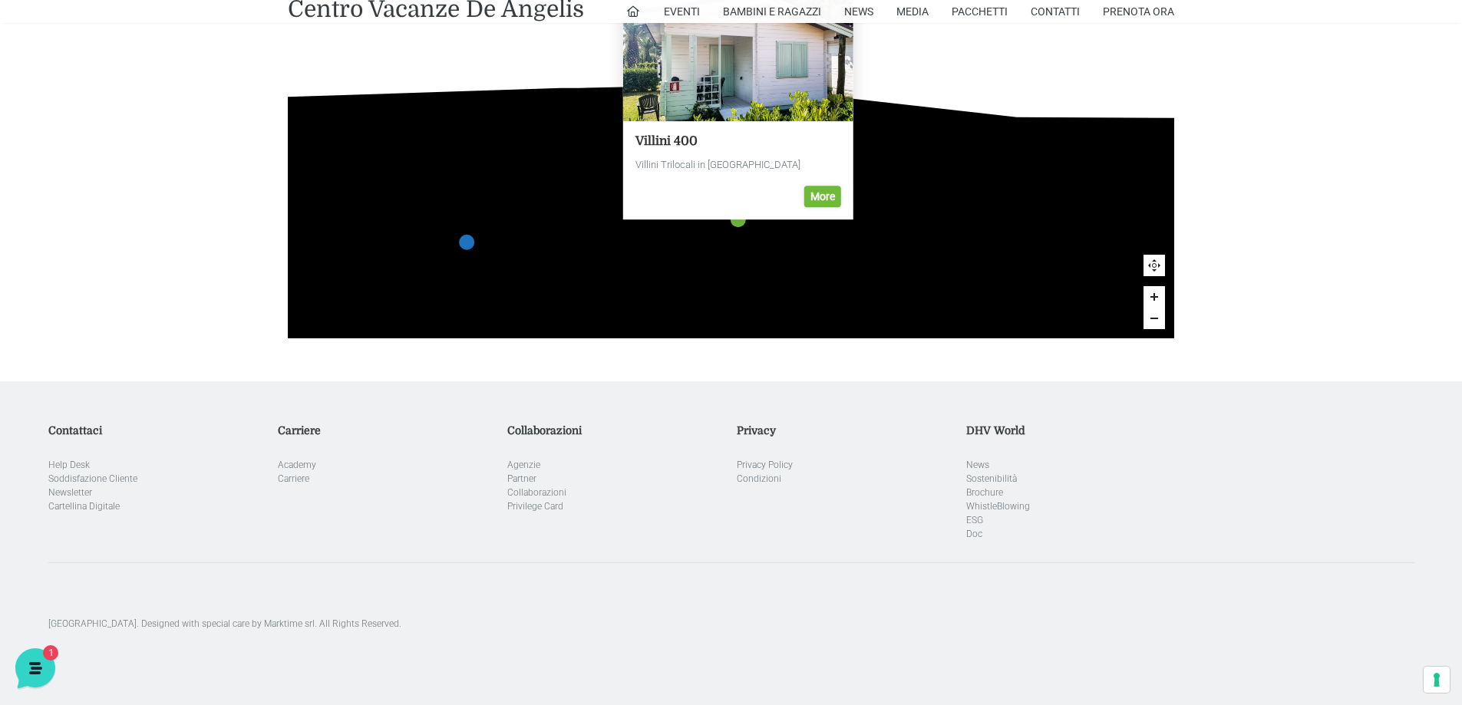
scroll to position [459, 0]
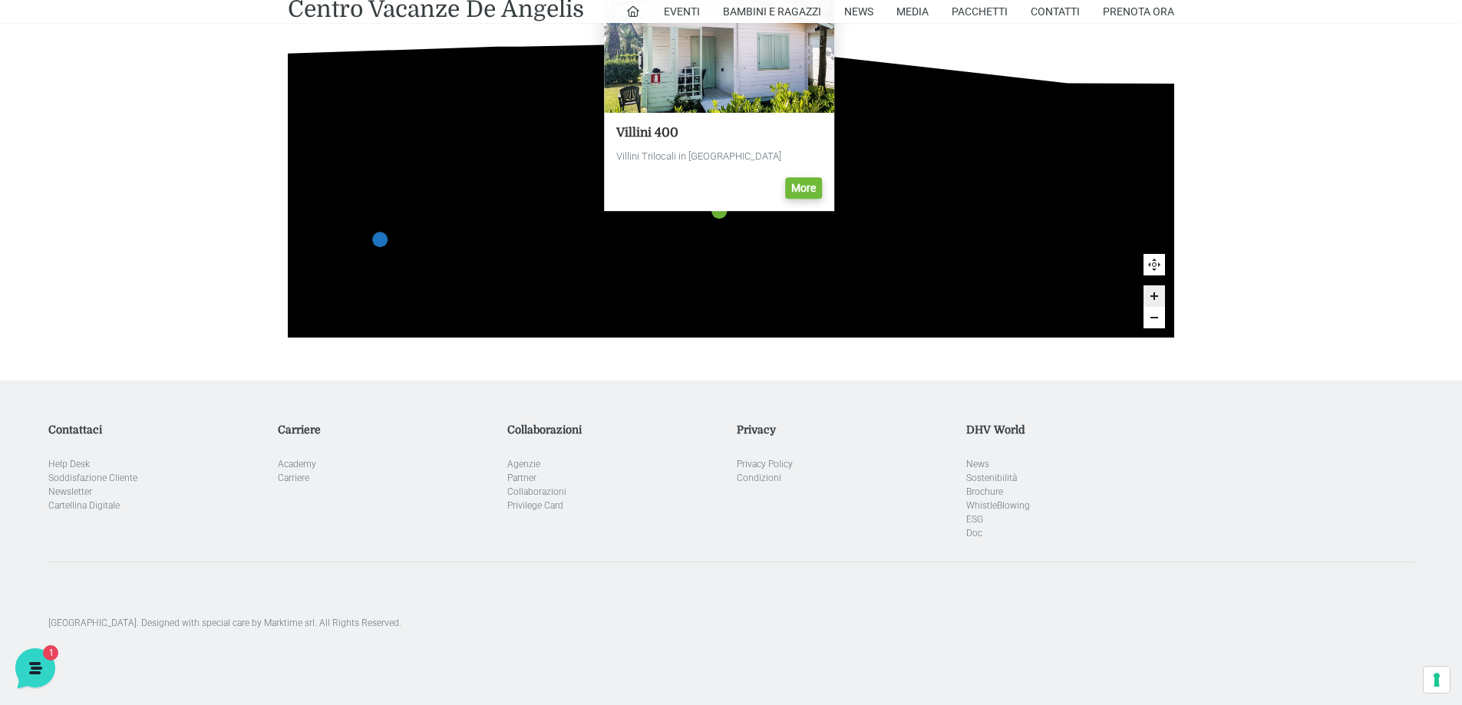
click at [805, 180] on link "More" at bounding box center [803, 187] width 37 height 21
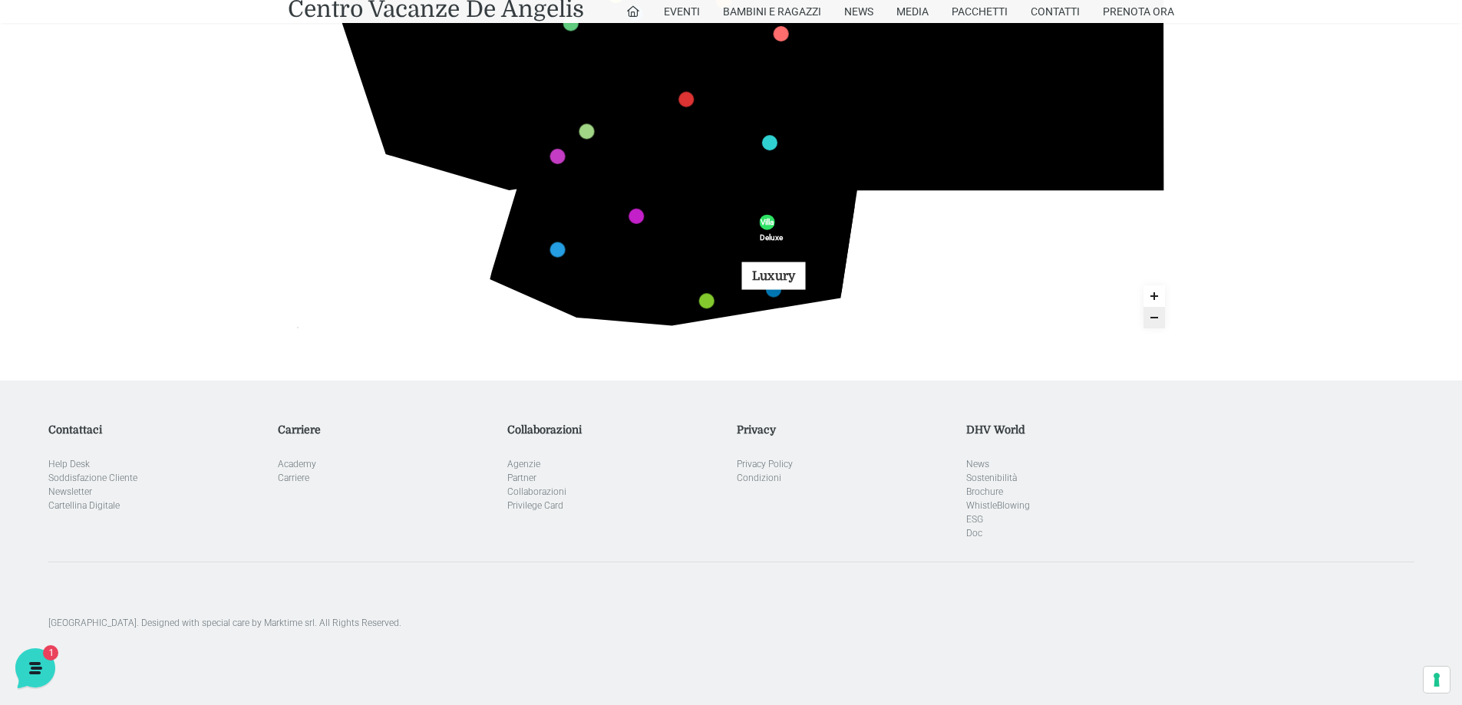
click at [773, 292] on link "Luxury marker" at bounding box center [773, 289] width 15 height 15
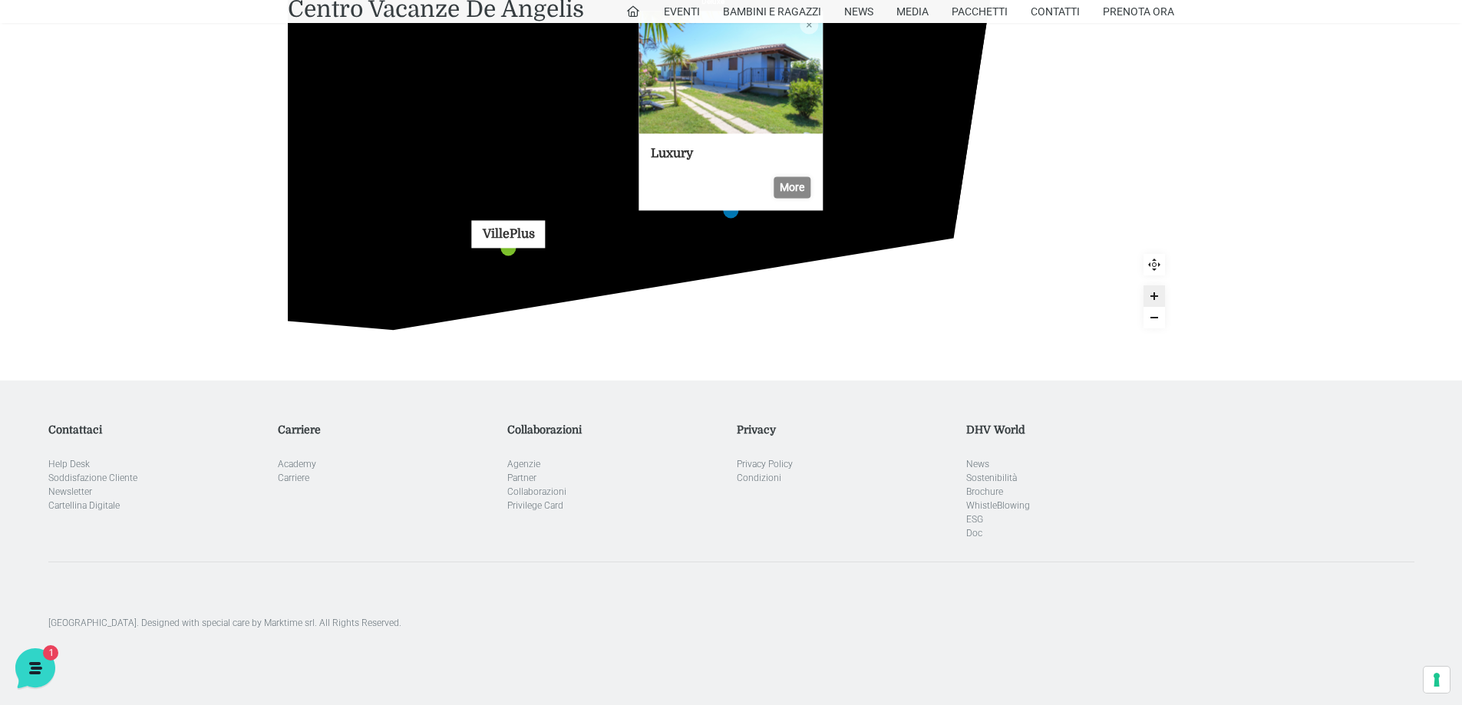
click at [507, 252] on link "VillePlus marker" at bounding box center [508, 247] width 15 height 15
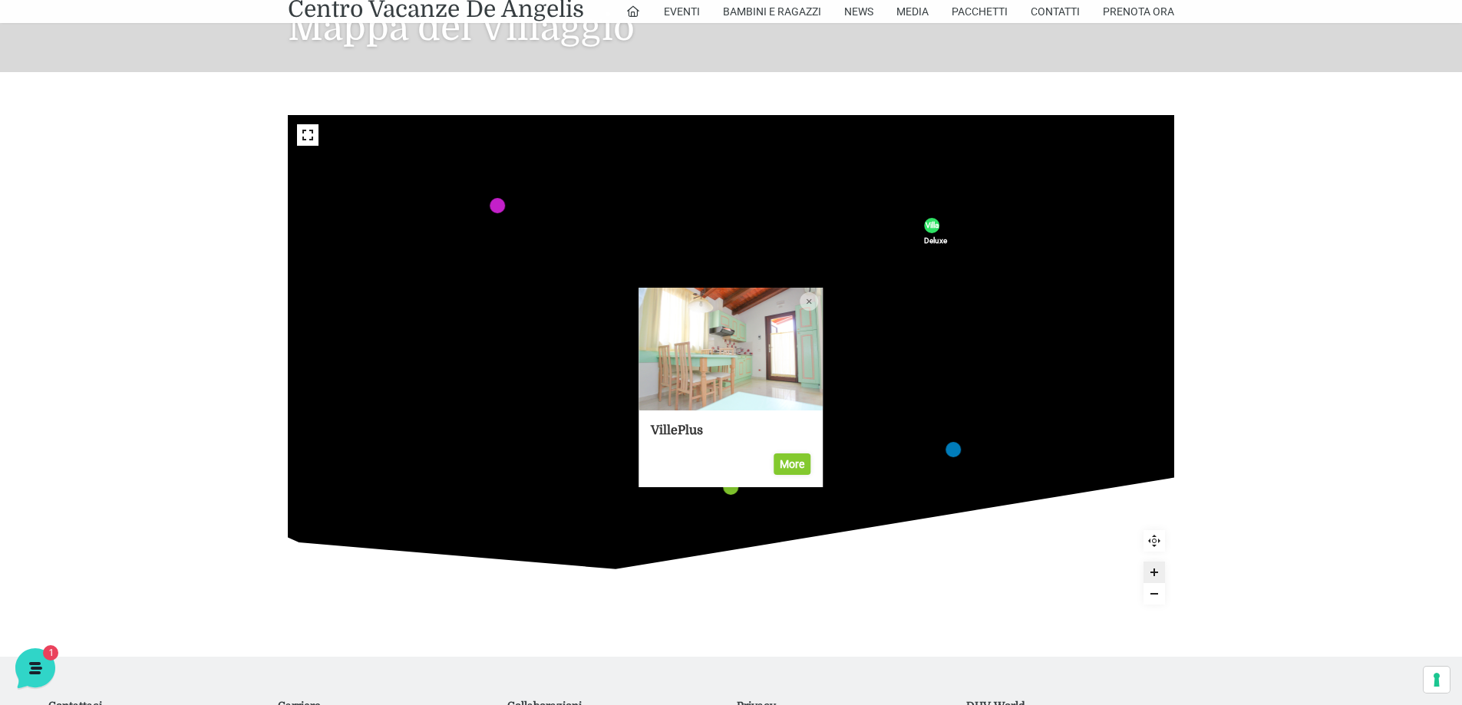
scroll to position [75, 0]
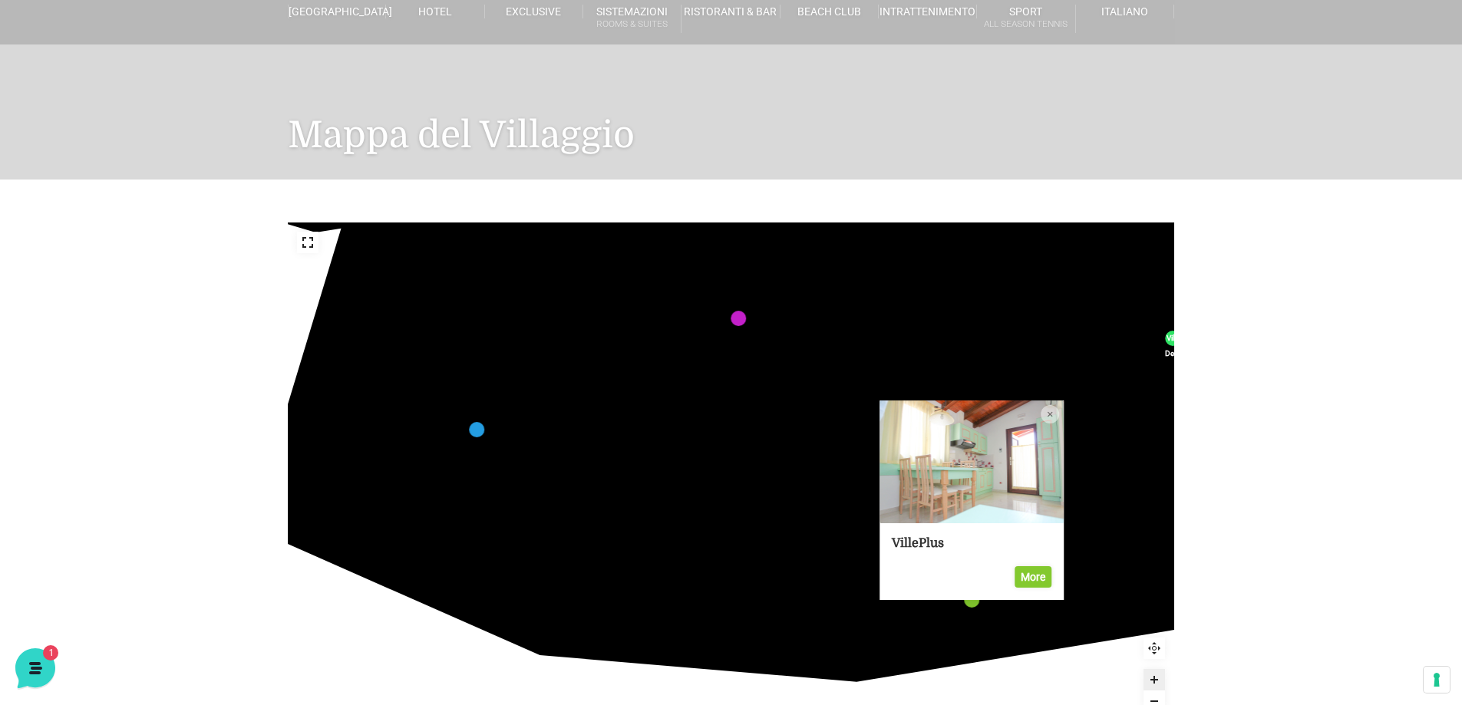
drag, startPoint x: 486, startPoint y: 444, endPoint x: 719, endPoint y: 441, distance: 232.6
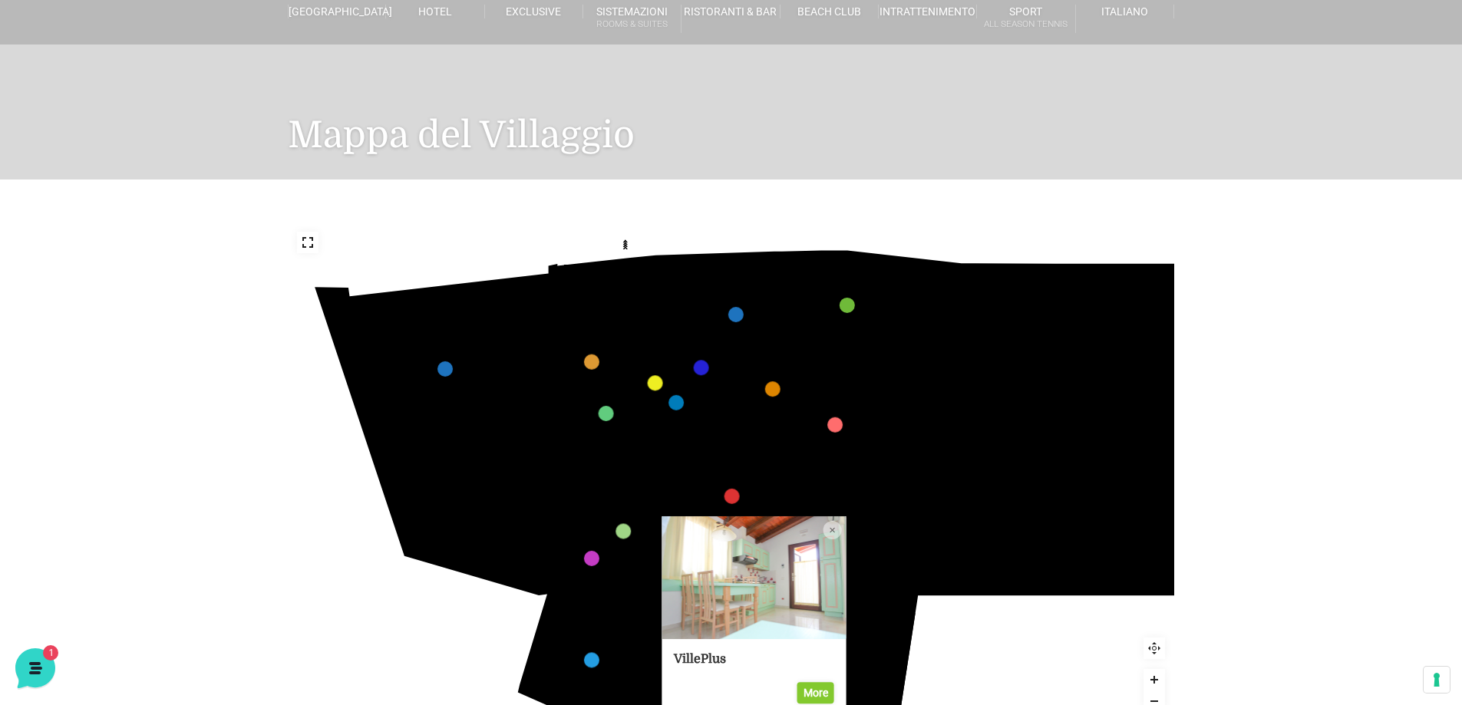
drag, startPoint x: 630, startPoint y: 301, endPoint x: 600, endPoint y: 464, distance: 165.6
click at [600, 464] on icon at bounding box center [641, 454] width 162 height 84
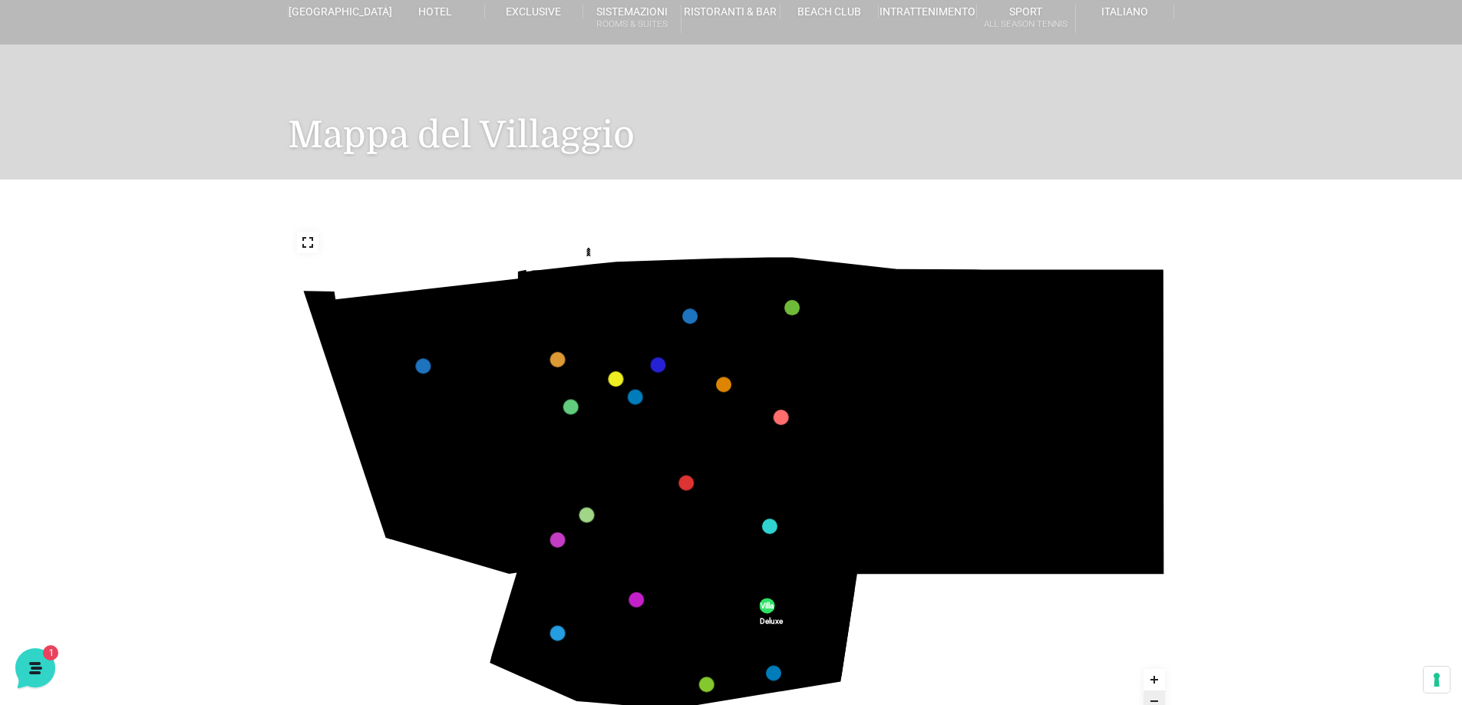
drag, startPoint x: 477, startPoint y: 514, endPoint x: 676, endPoint y: 454, distance: 207.6
click at [676, 454] on icon "436 435 437 434 441 430 440 431 439 432 438 433 424 423 425 422 429 418 428 419…" at bounding box center [731, 472] width 887 height 499
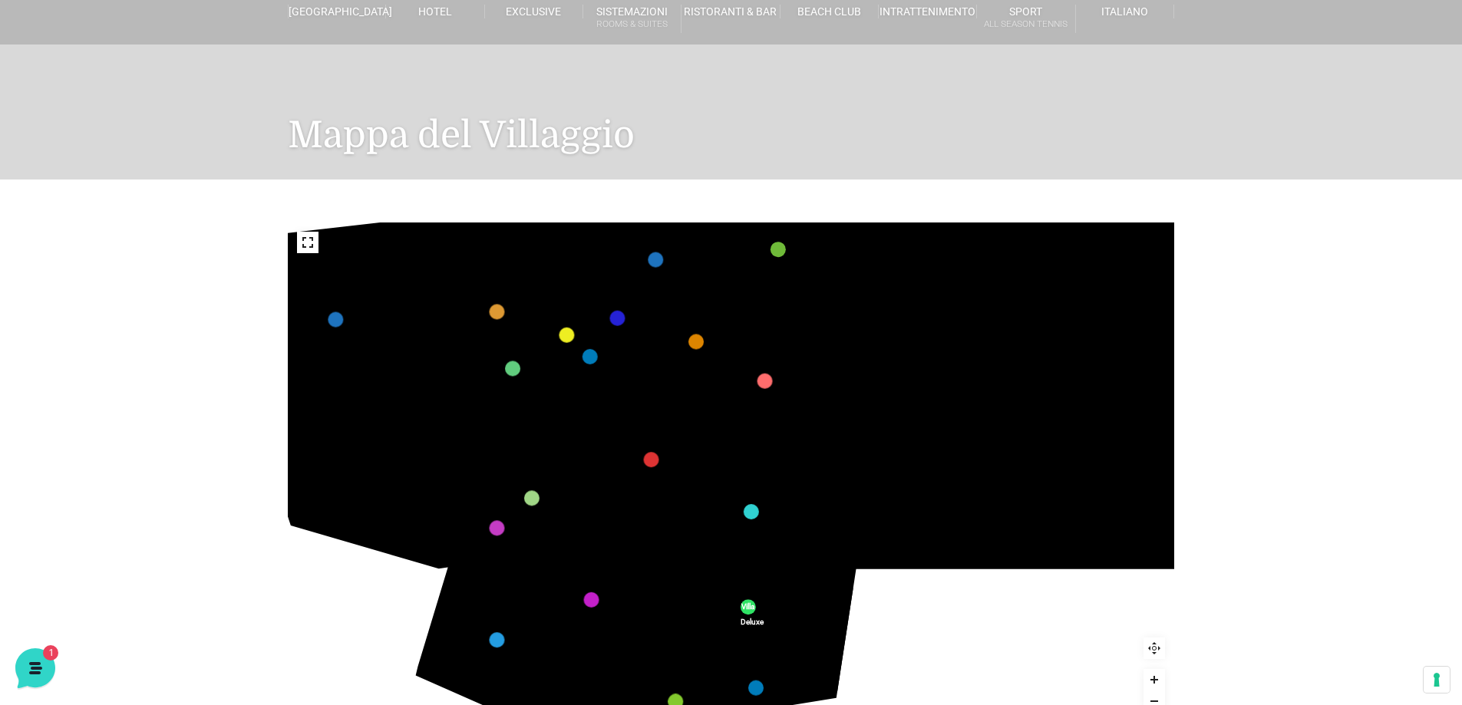
drag, startPoint x: 383, startPoint y: 540, endPoint x: 359, endPoint y: 531, distance: 25.3
click at [359, 531] on icon "436 435 437 434 441 430 440 431 439 432 438 433 424 423 425 422 429 418 428 419…" at bounding box center [705, 446] width 1064 height 599
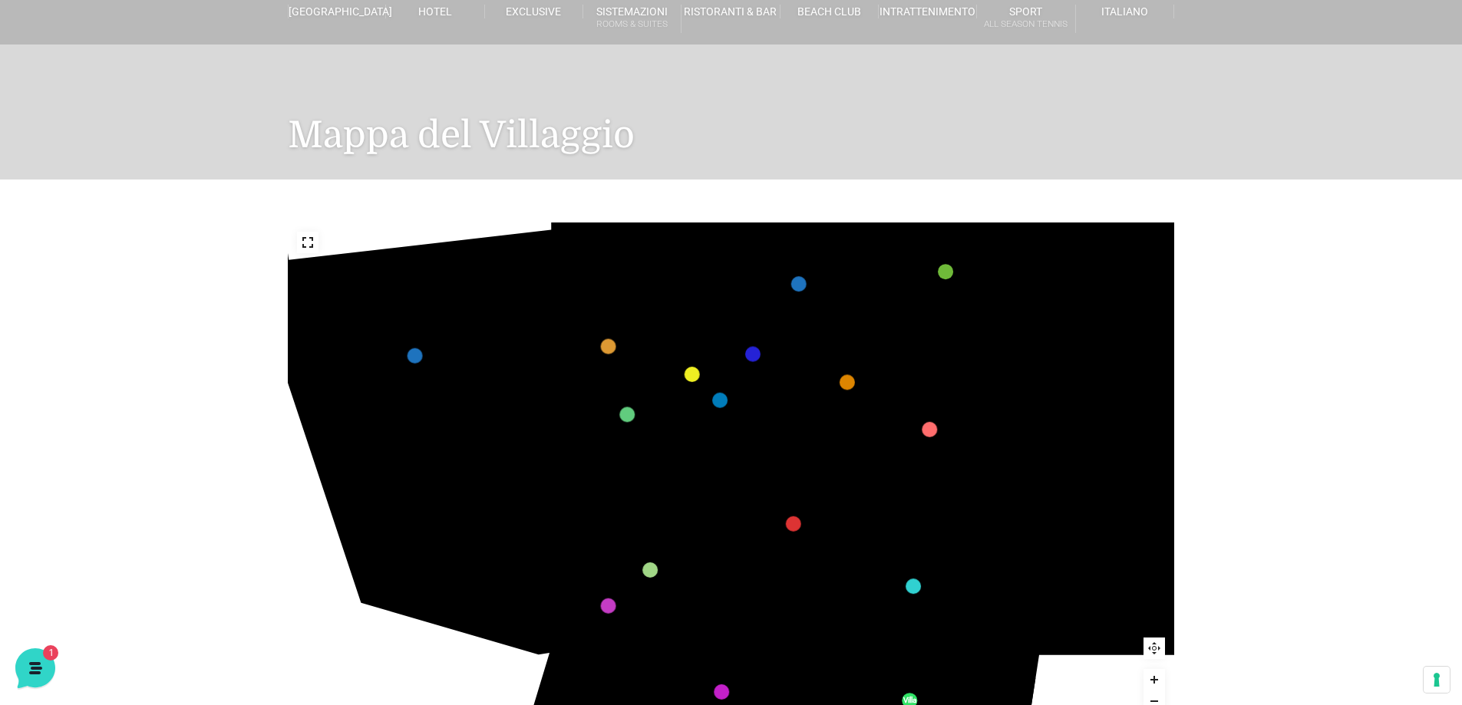
drag, startPoint x: 555, startPoint y: 439, endPoint x: 745, endPoint y: 451, distance: 190.8
click at [745, 451] on icon at bounding box center [673, 468] width 214 height 111
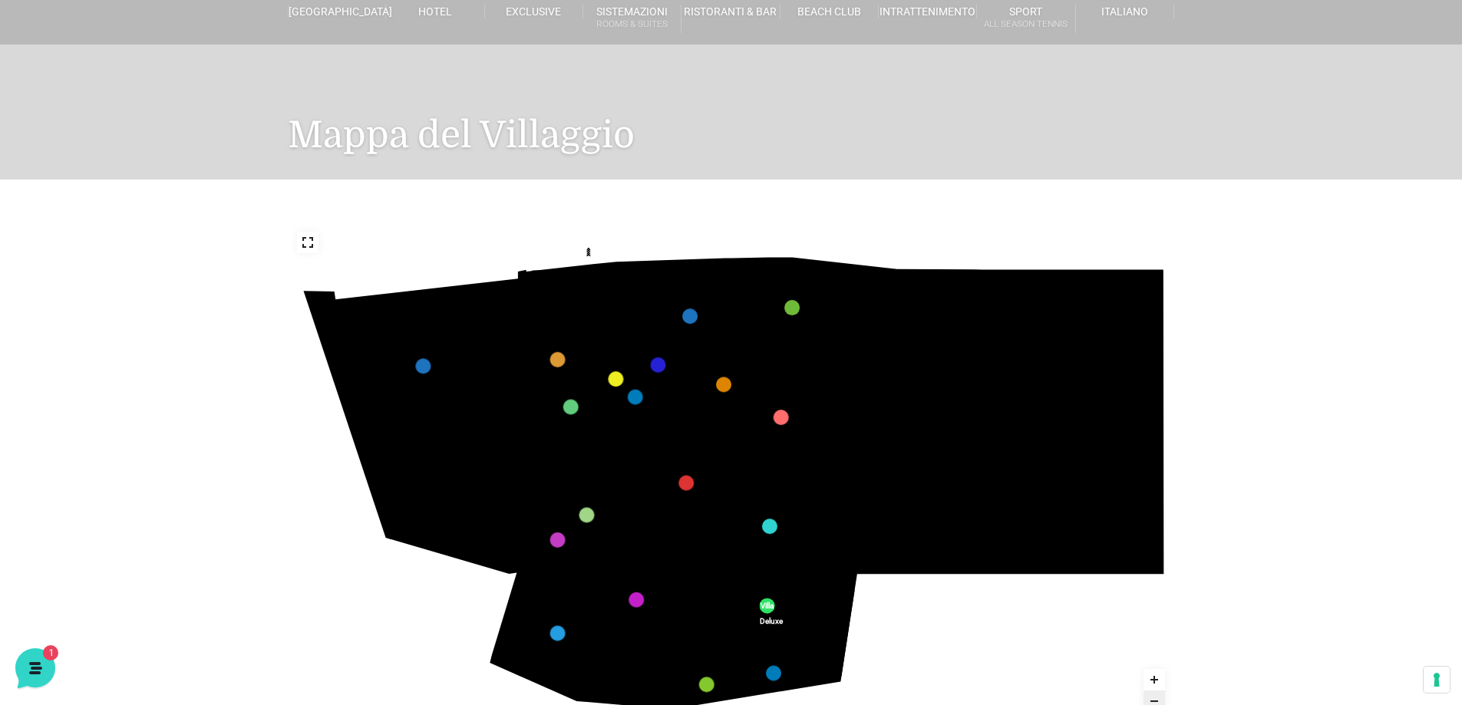
drag, startPoint x: 431, startPoint y: 478, endPoint x: 539, endPoint y: 511, distance: 112.2
click at [539, 511] on icon "436 435 437 434 441 430 440 431 439 432 438 433 424 423 425 422 429 418 428 419…" at bounding box center [731, 472] width 887 height 499
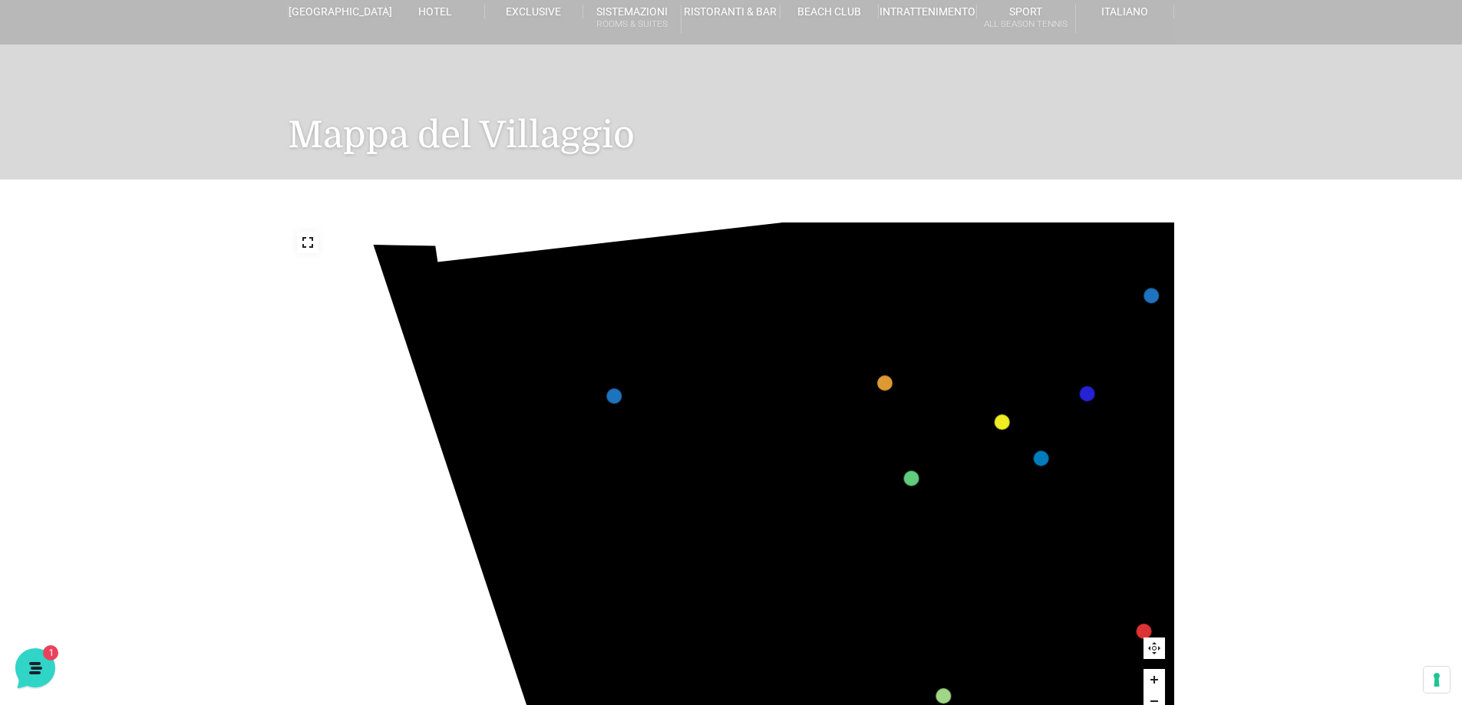
drag, startPoint x: 480, startPoint y: 454, endPoint x: 720, endPoint y: 506, distance: 245.9
click at [720, 506] on icon "436 435 437 434 441 430 440 431 439 432 438 433 424 423 425 422 429 418 428 419…" at bounding box center [1235, 609] width 1786 height 1005
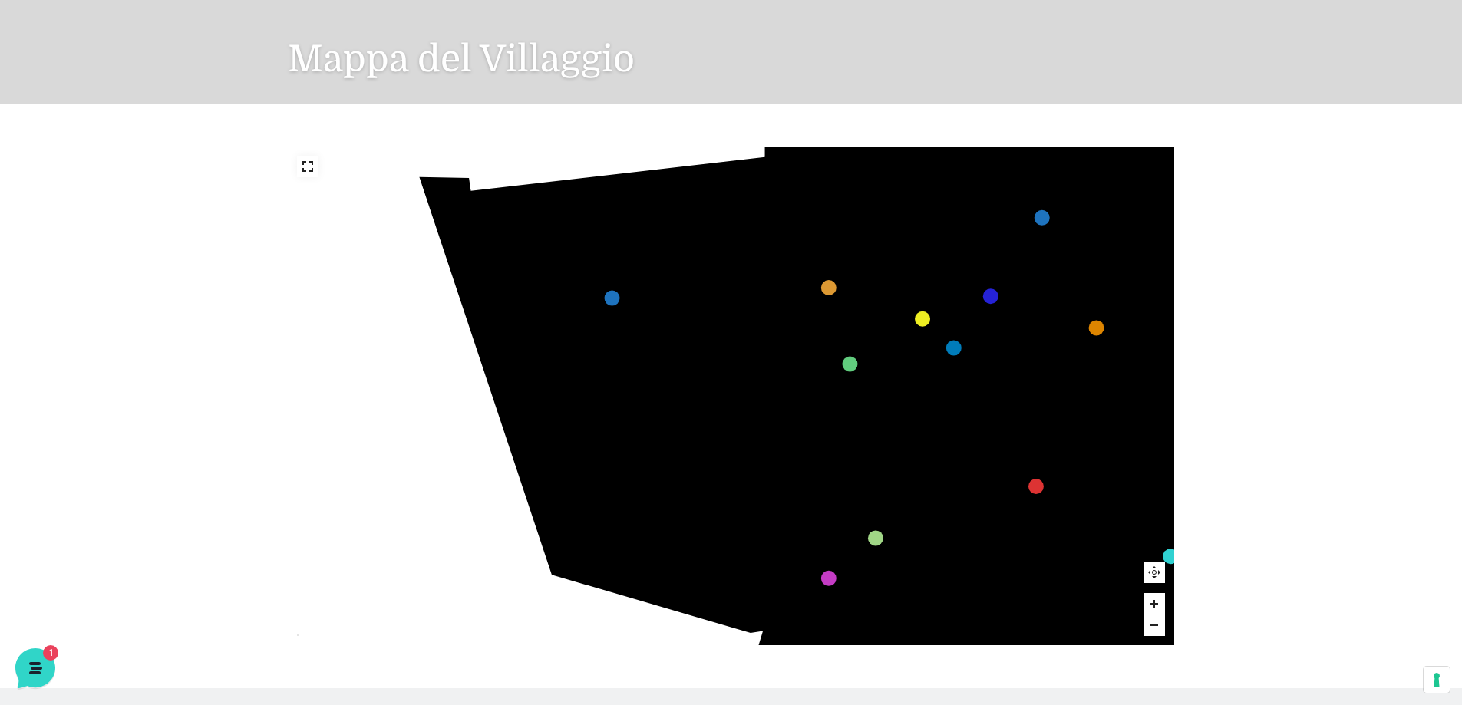
scroll to position [152, 0]
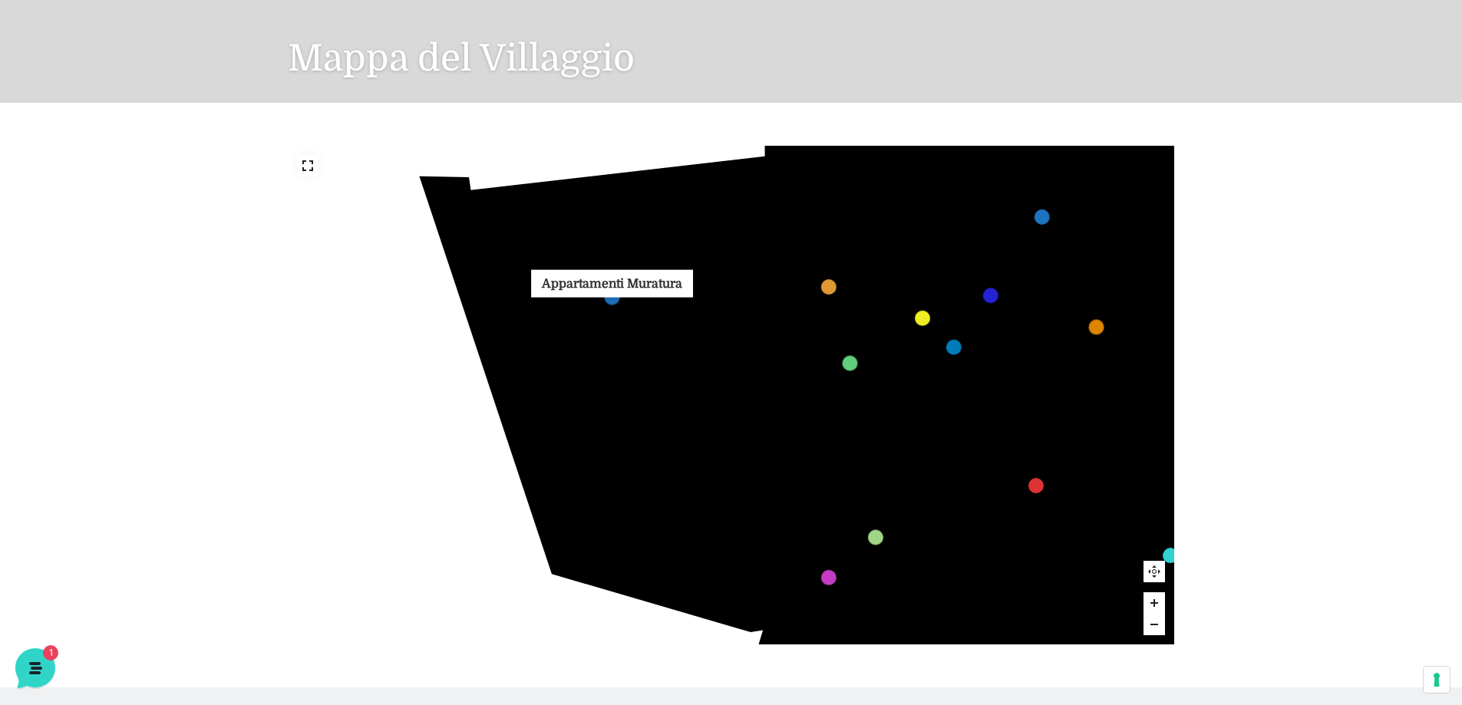
click at [609, 291] on link "Appartamenti Muratura marker" at bounding box center [611, 297] width 15 height 15
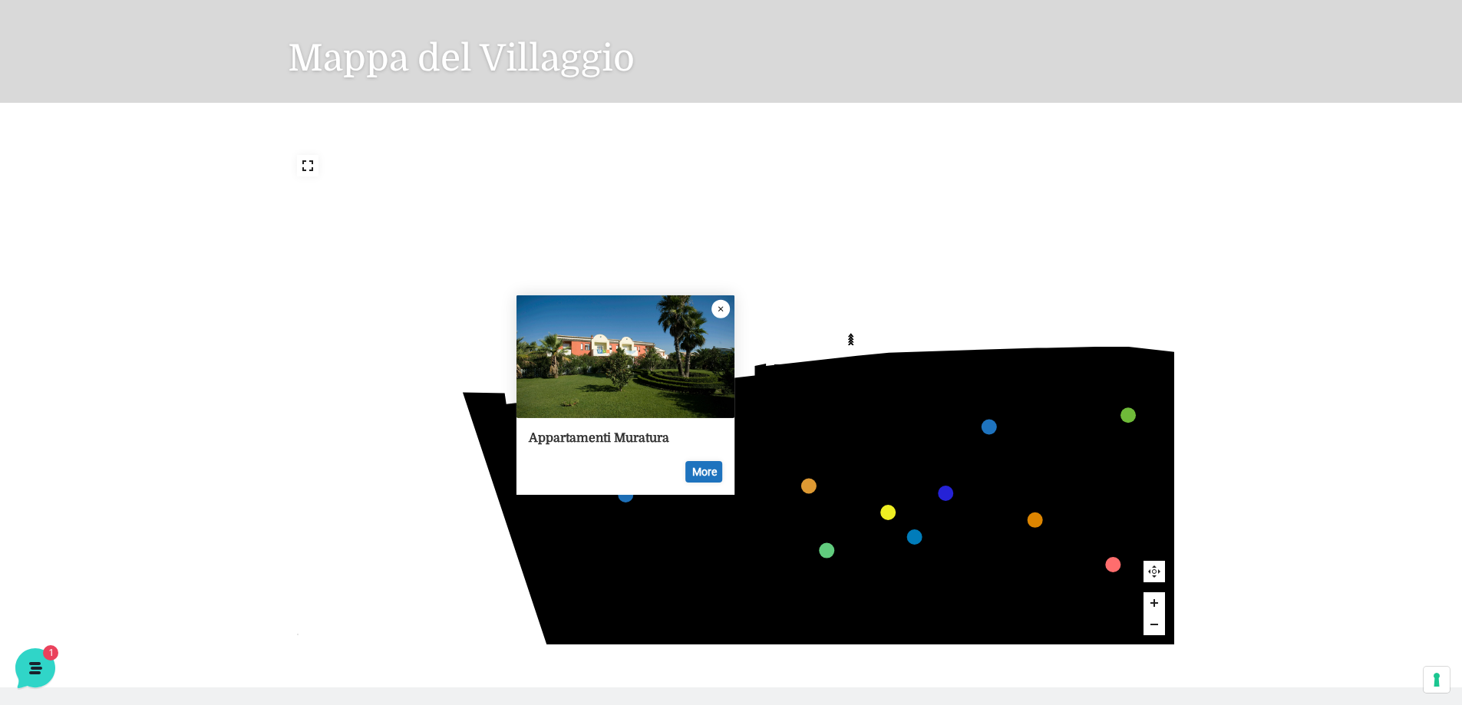
click at [717, 308] on icon "Close popup" at bounding box center [721, 309] width 18 height 18
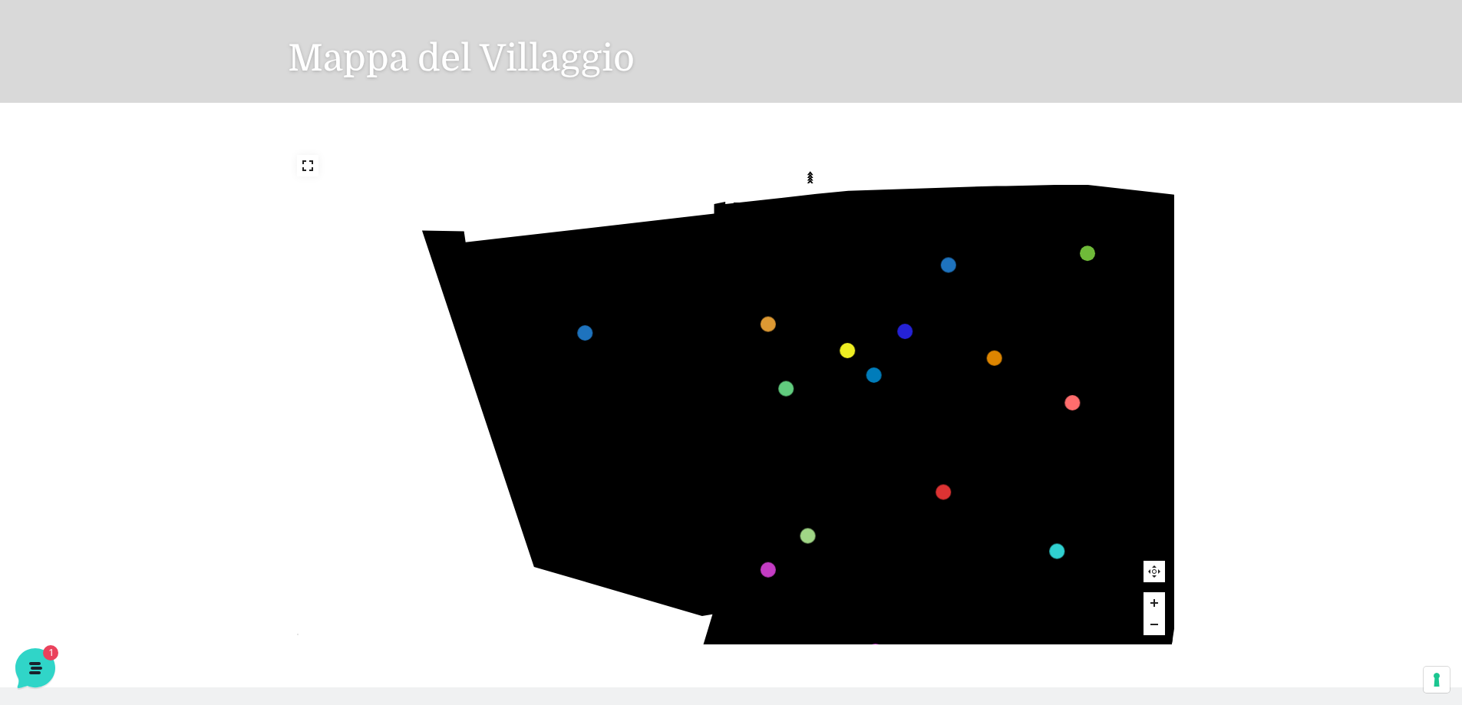
drag, startPoint x: 701, startPoint y: 550, endPoint x: 660, endPoint y: 388, distance: 167.0
click at [660, 388] on icon "436 435 437 434 441 430 440 431 439 432 438 433 424 423 425 422 429 418 428 419…" at bounding box center [1005, 477] width 1208 height 680
click at [603, 474] on icon "436 435 437 434 441 430 440 431 439 432 438 433 424 423 425 422 429 418 428 419…" at bounding box center [1005, 477] width 1208 height 680
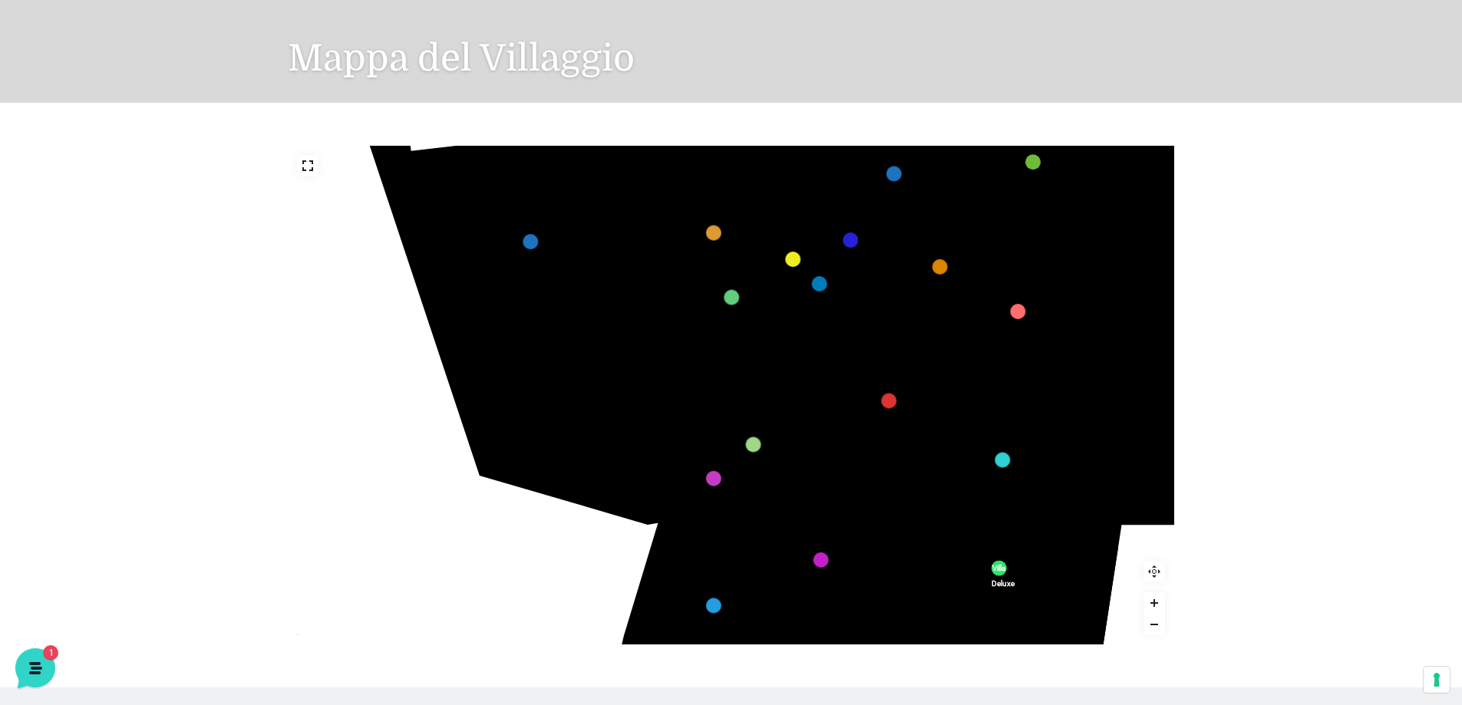
drag, startPoint x: 620, startPoint y: 470, endPoint x: 559, endPoint y: 438, distance: 69.0
click at [559, 438] on icon at bounding box center [569, 446] width 197 height 116
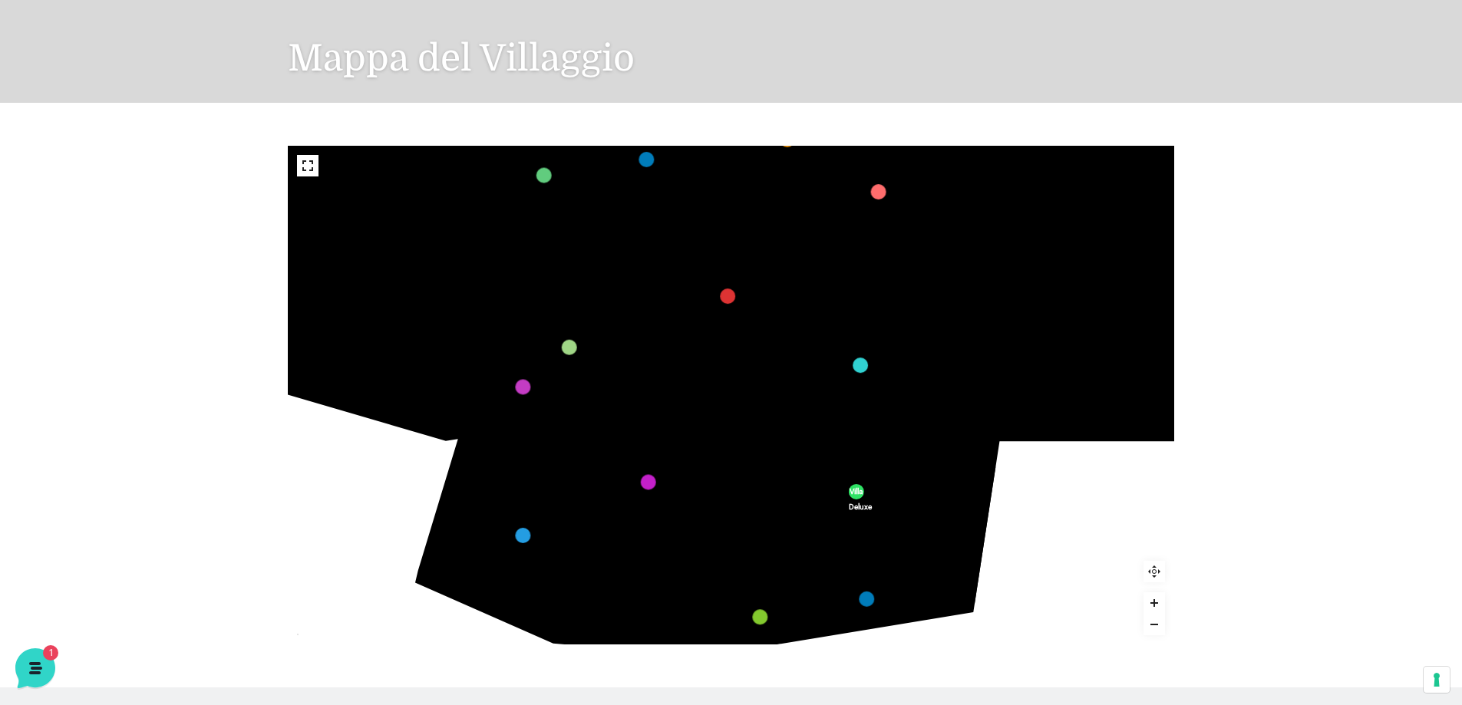
drag, startPoint x: 532, startPoint y: 461, endPoint x: 592, endPoint y: 502, distance: 72.8
click at [592, 502] on image at bounding box center [557, 495] width 96 height 75
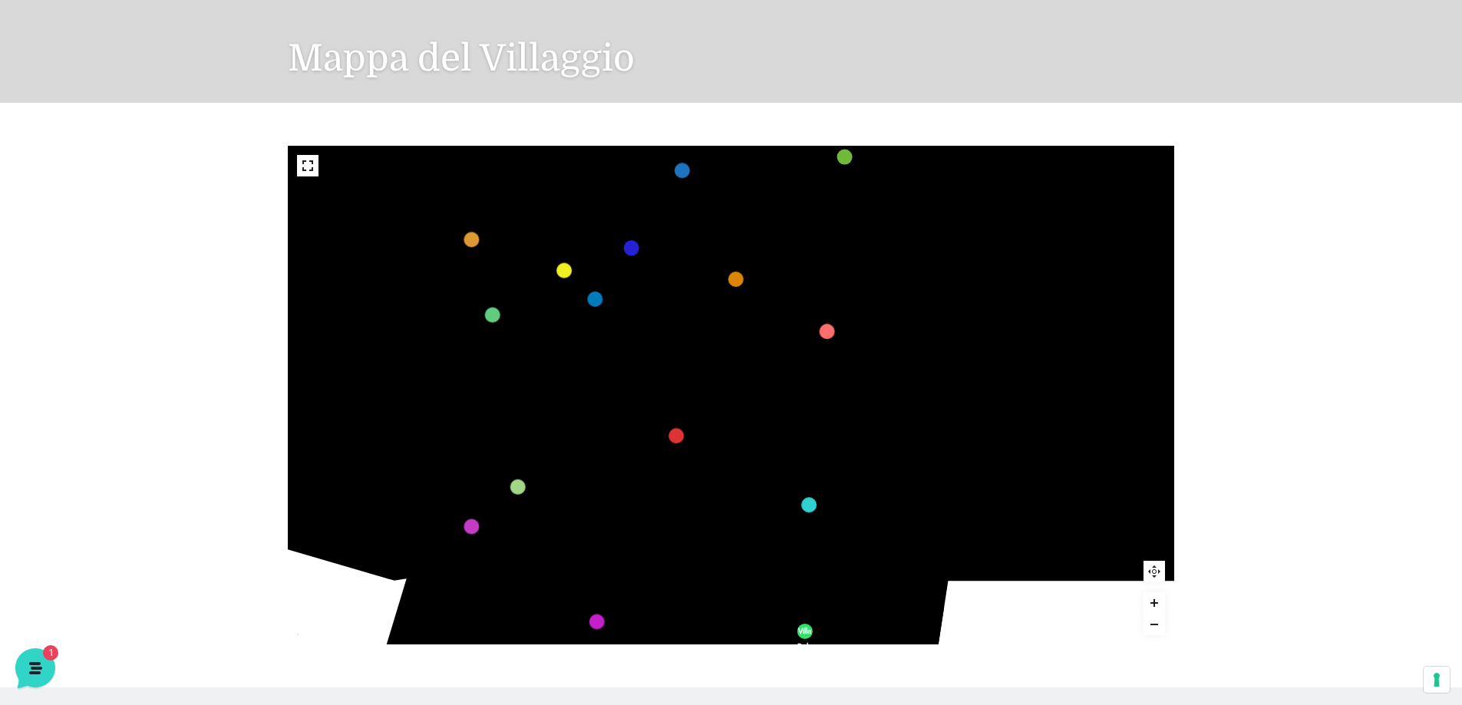
drag, startPoint x: 891, startPoint y: 425, endPoint x: 866, endPoint y: 456, distance: 40.4
click at [866, 456] on icon "436 435 437 434 441 430 440 431 439 432 438 433 424 423 425 422 429 418 428 419…" at bounding box center [748, 418] width 1412 height 795
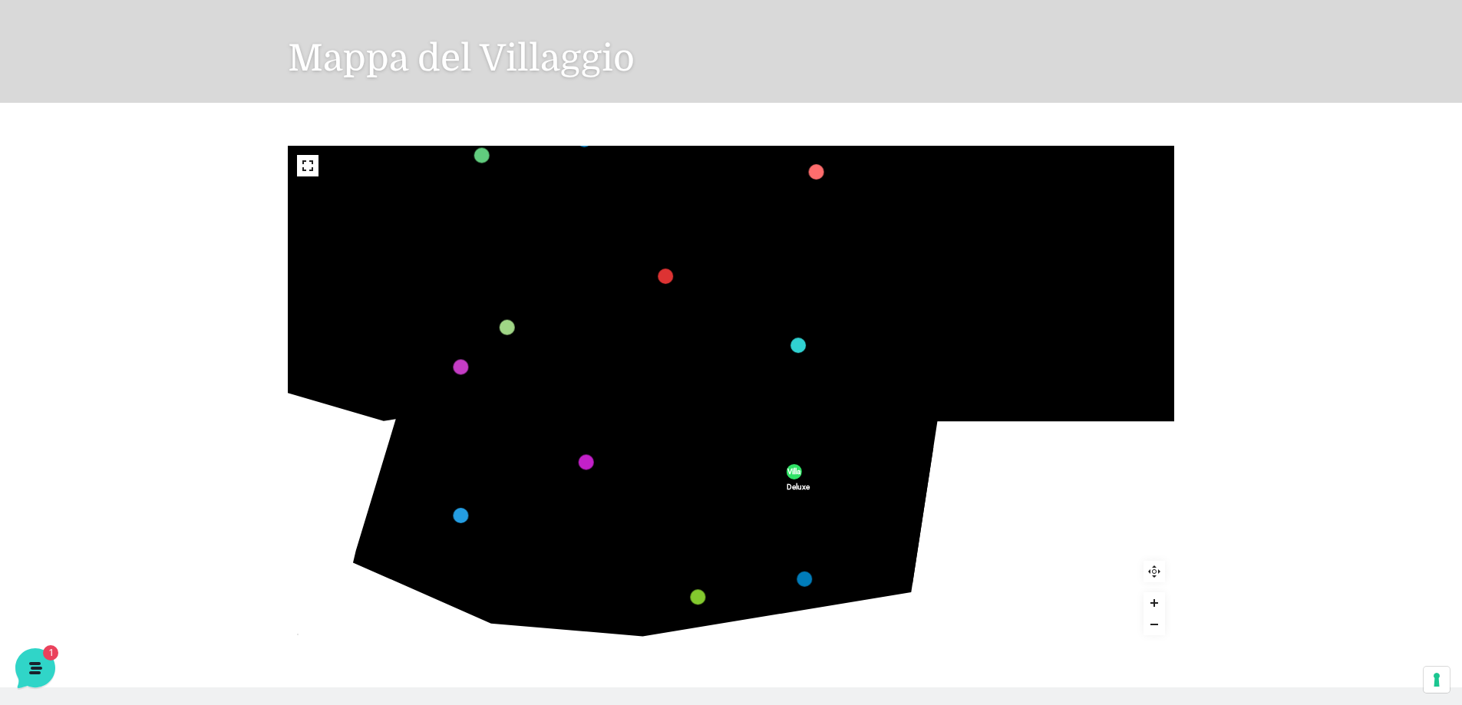
drag, startPoint x: 766, startPoint y: 438, endPoint x: 758, endPoint y: 398, distance: 39.9
click at [759, 398] on icon "436 435 437 434 441 430 440 431 439 432 438 433 424 423 425 422 429 418 428 419…" at bounding box center [737, 259] width 1412 height 795
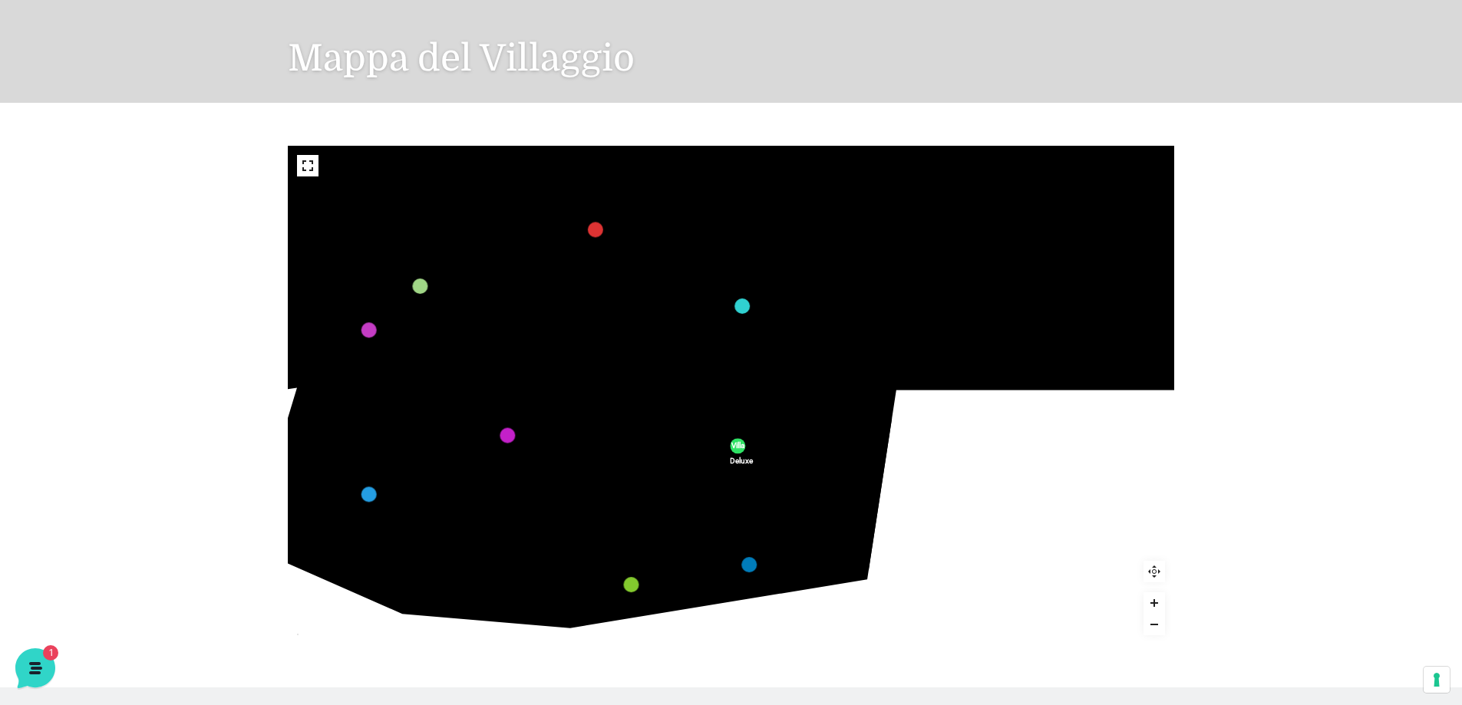
drag, startPoint x: 454, startPoint y: 603, endPoint x: 512, endPoint y: 630, distance: 63.5
click at [512, 630] on icon "436 435 437 434 441 430 440 431 439 432 438 433 424 423 425 422 429 418 428 419…" at bounding box center [675, 209] width 1562 height 879
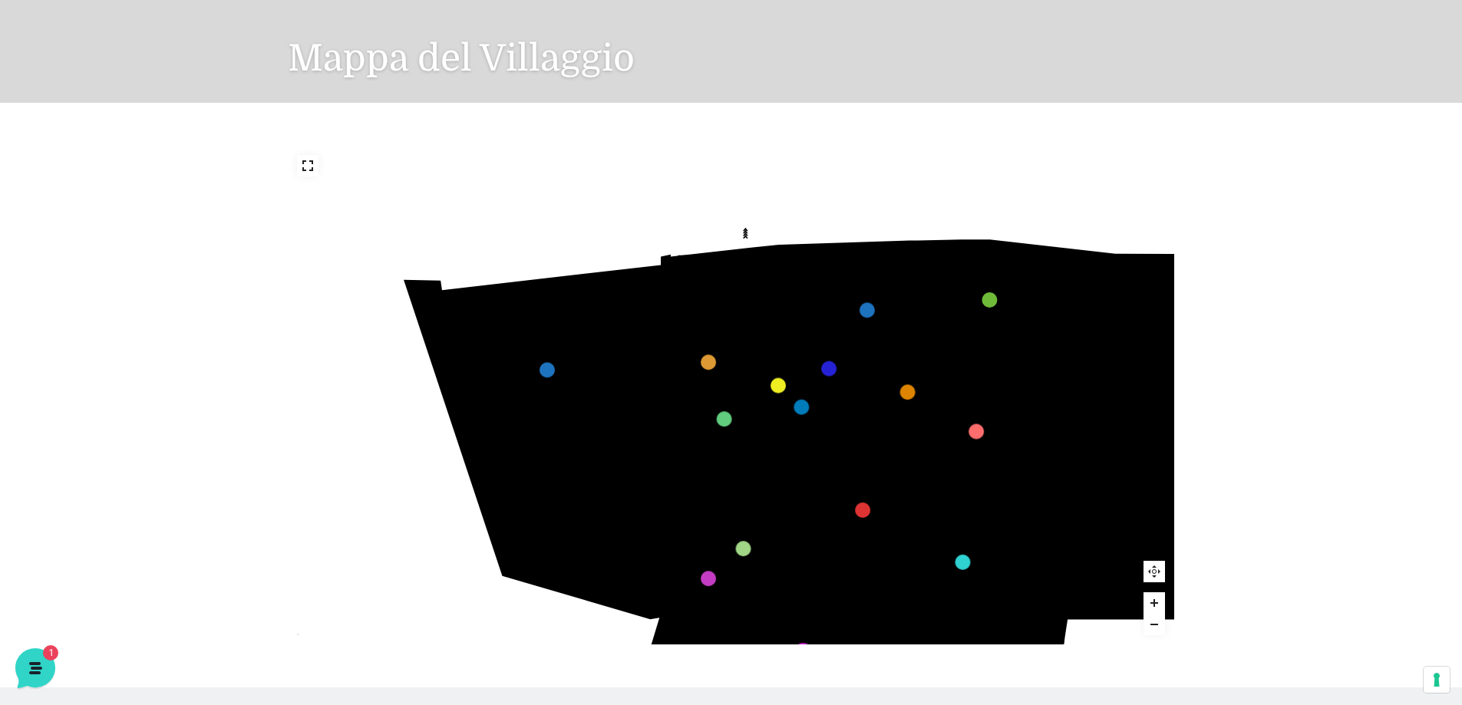
drag, startPoint x: 446, startPoint y: 299, endPoint x: 564, endPoint y: 376, distance: 141.4
click at [564, 376] on icon "436 435 437 434 441 430 440 431 439 432 438 433 424 423 425 422 429 418 428 419…" at bounding box center [917, 497] width 1064 height 599
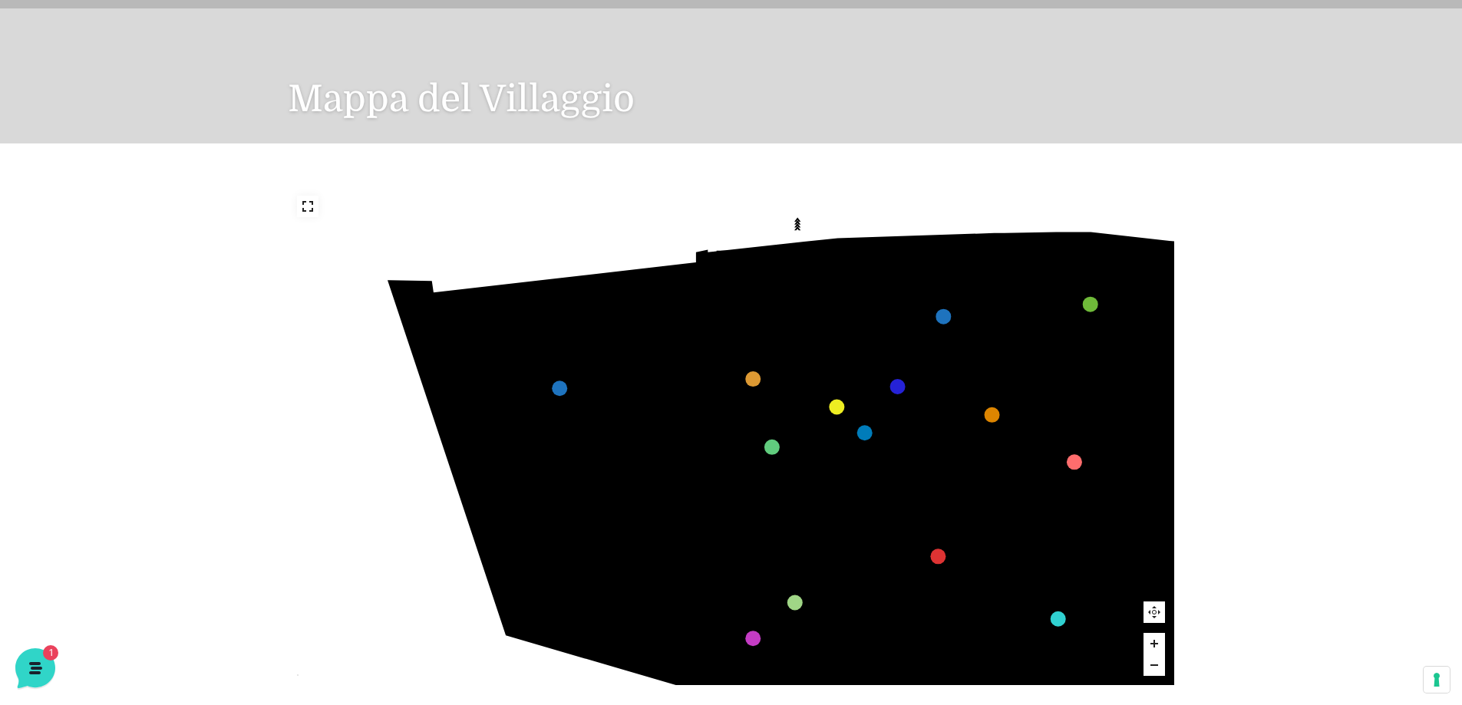
scroll to position [75, 0]
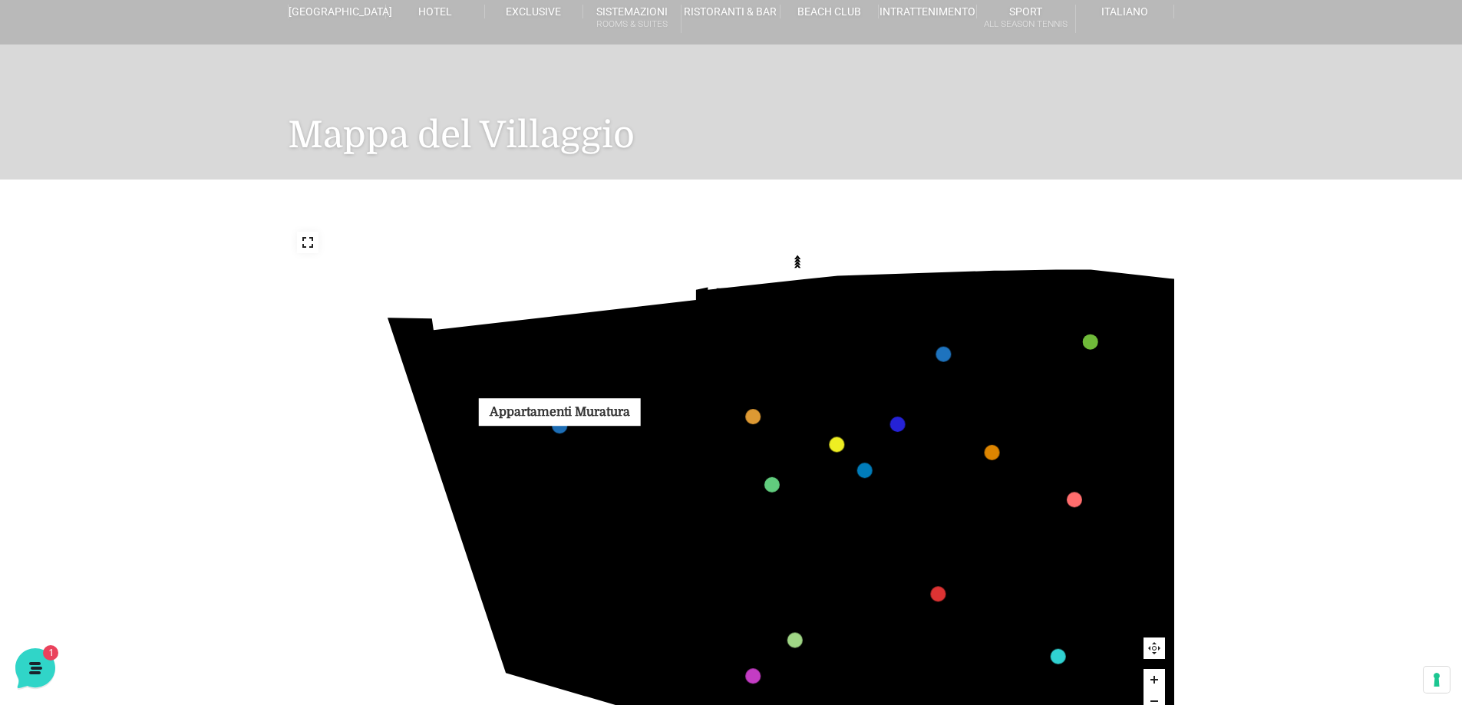
click at [558, 423] on link "Appartamenti Muratura marker" at bounding box center [559, 425] width 15 height 15
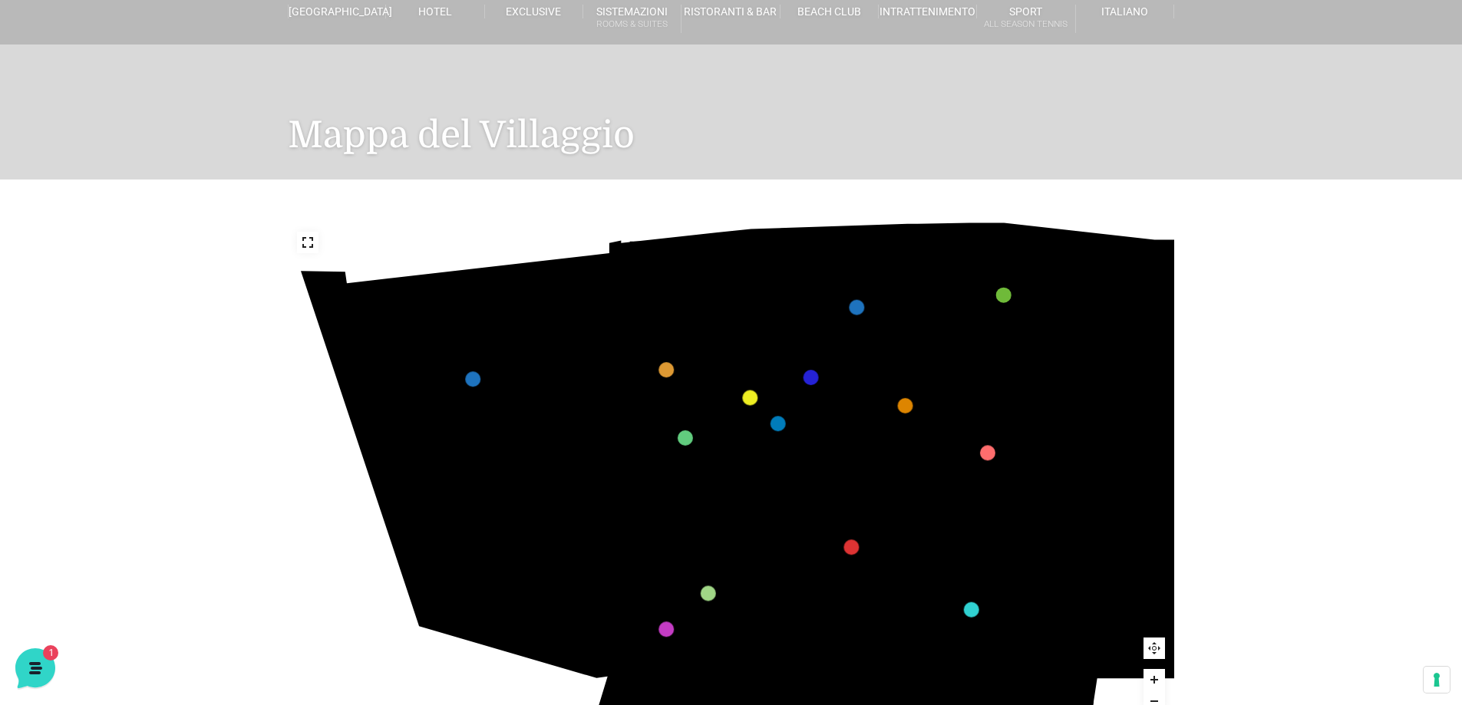
drag, startPoint x: 1066, startPoint y: 272, endPoint x: 1043, endPoint y: 527, distance: 256.7
click at [1043, 527] on icon "436 435 437 434 441 430 440 431 439 432 438 433 424 423 425 422 429 418 428 419…" at bounding box center [916, 532] width 1277 height 718
click at [669, 368] on link "Hotel marker" at bounding box center [666, 369] width 15 height 15
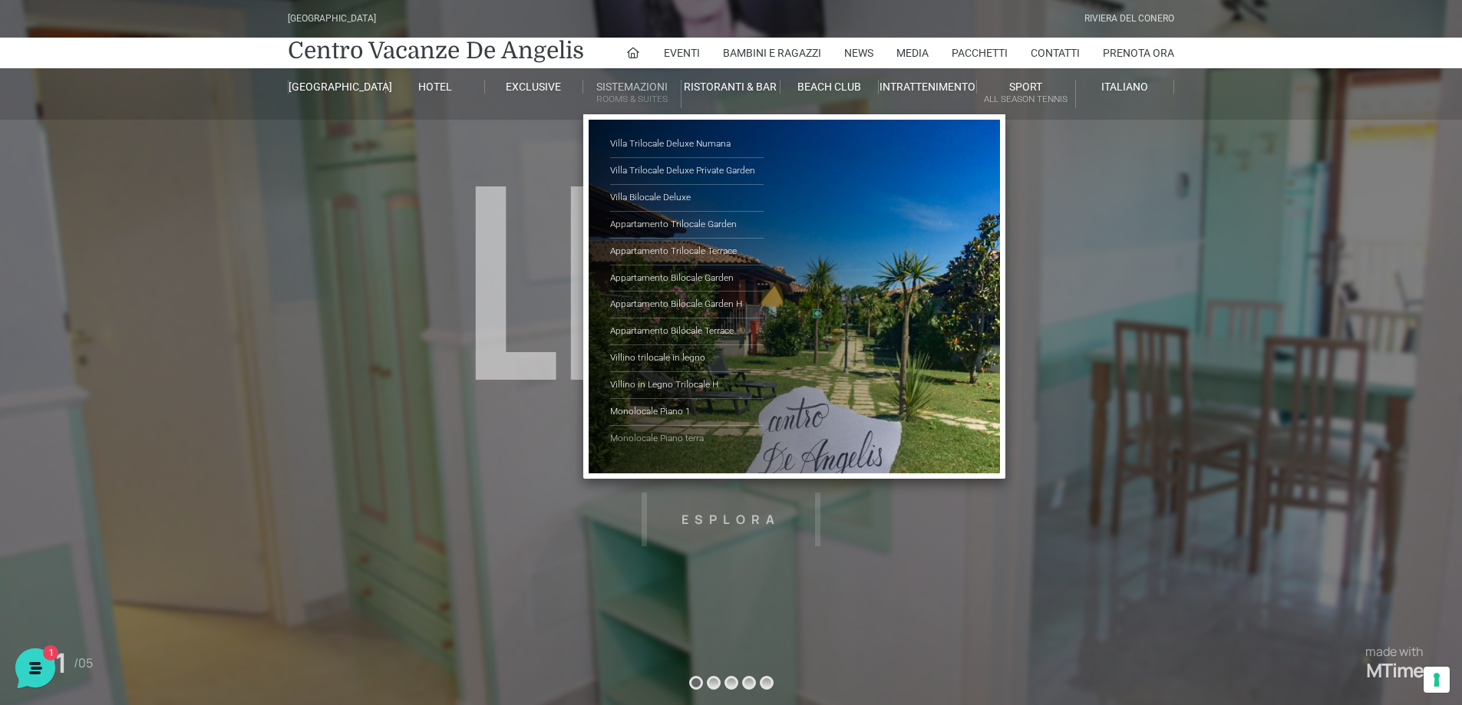
click at [644, 439] on link "Monolocale Piano terra" at bounding box center [687, 439] width 154 height 26
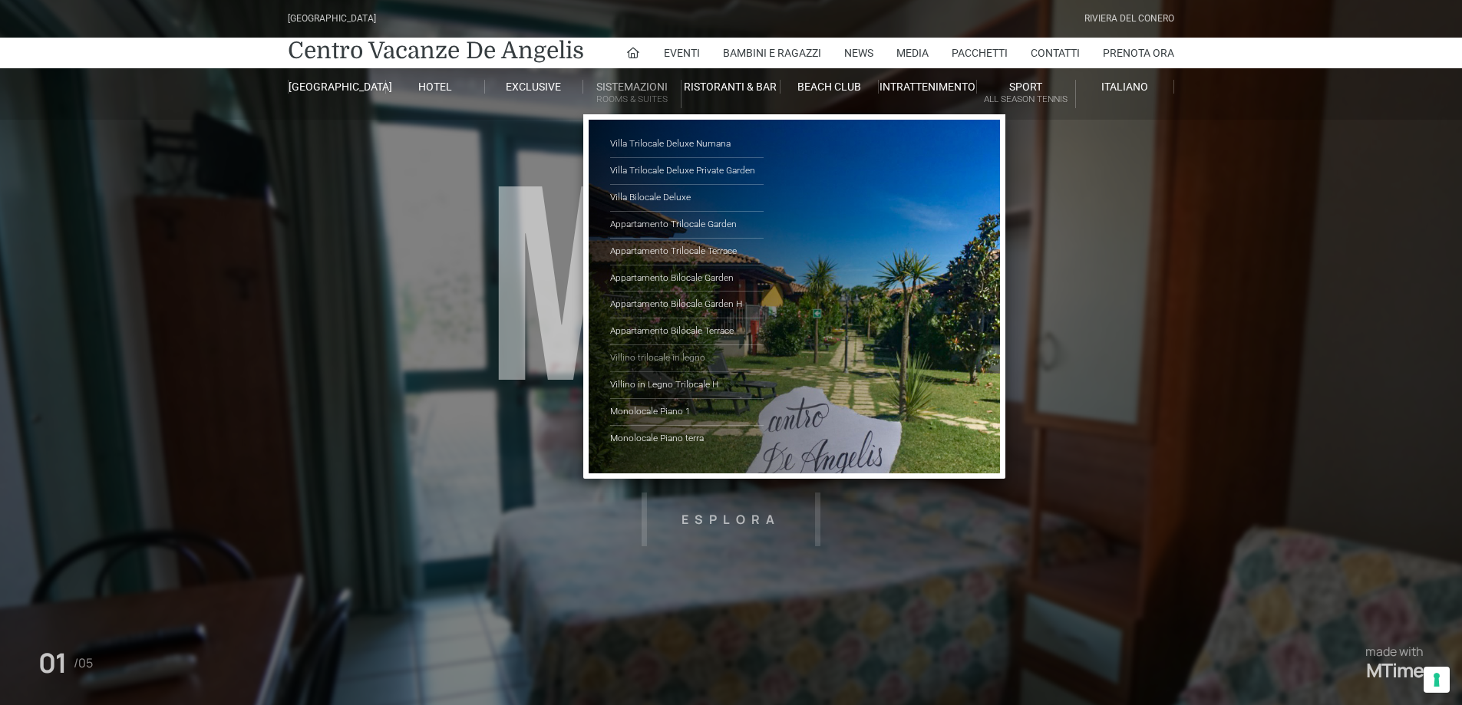
click at [624, 357] on link "Villino trilocale in legno" at bounding box center [687, 358] width 154 height 27
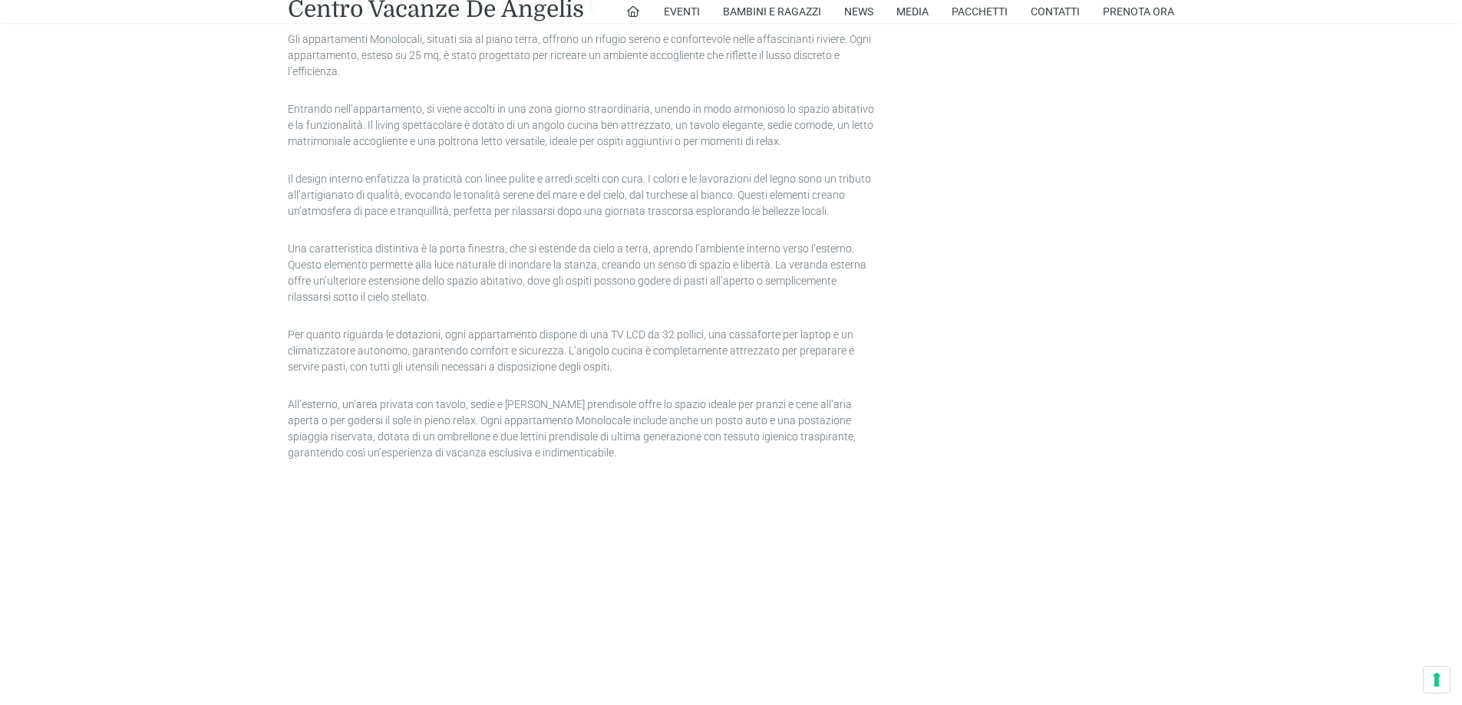
scroll to position [1766, 0]
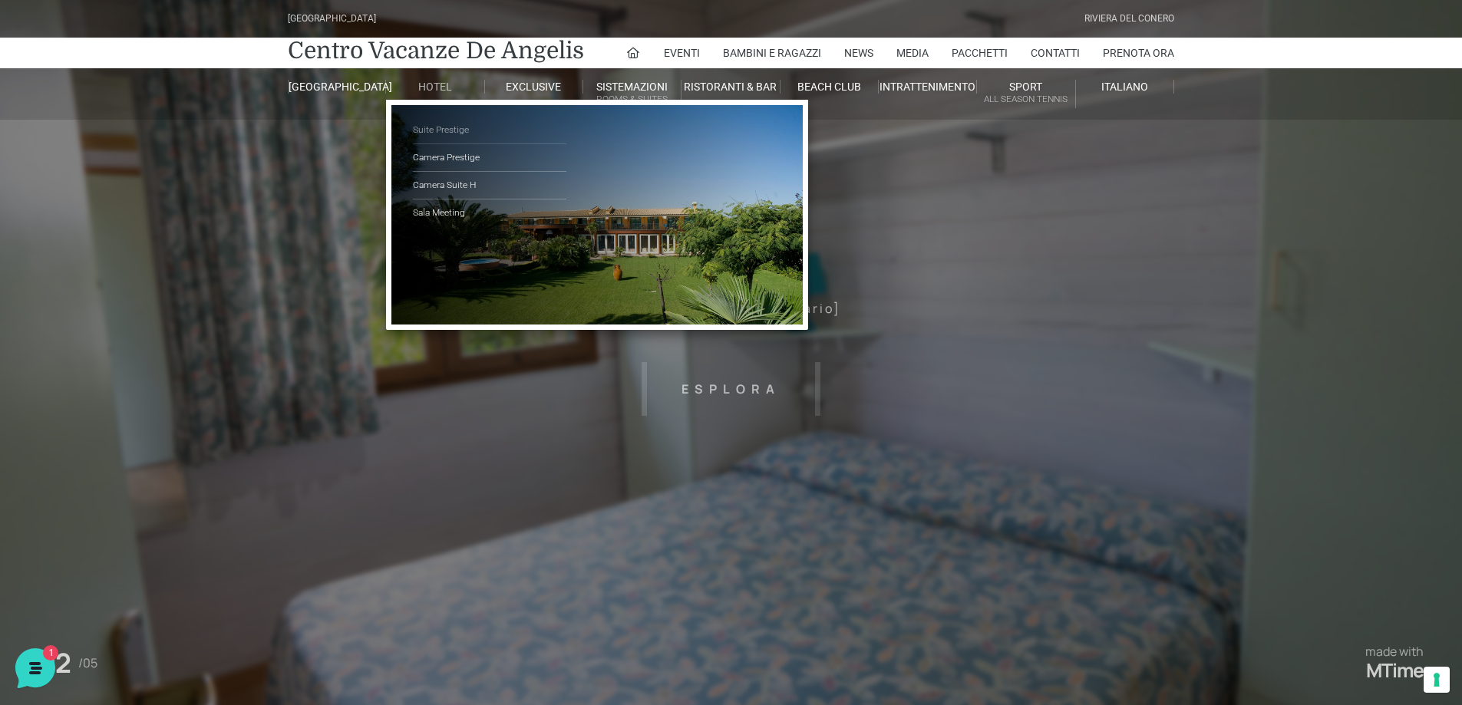
click at [433, 125] on link "Suite Prestige" at bounding box center [490, 131] width 154 height 28
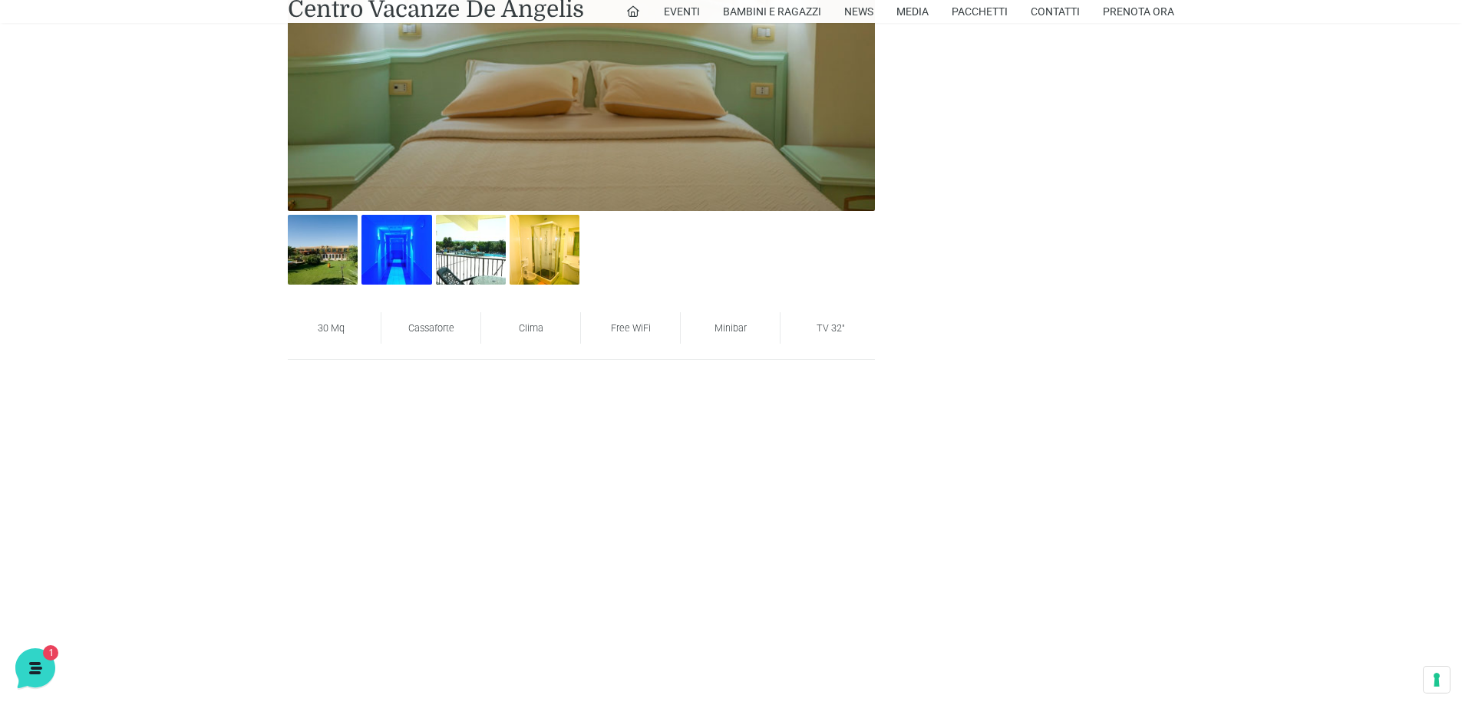
scroll to position [921, 0]
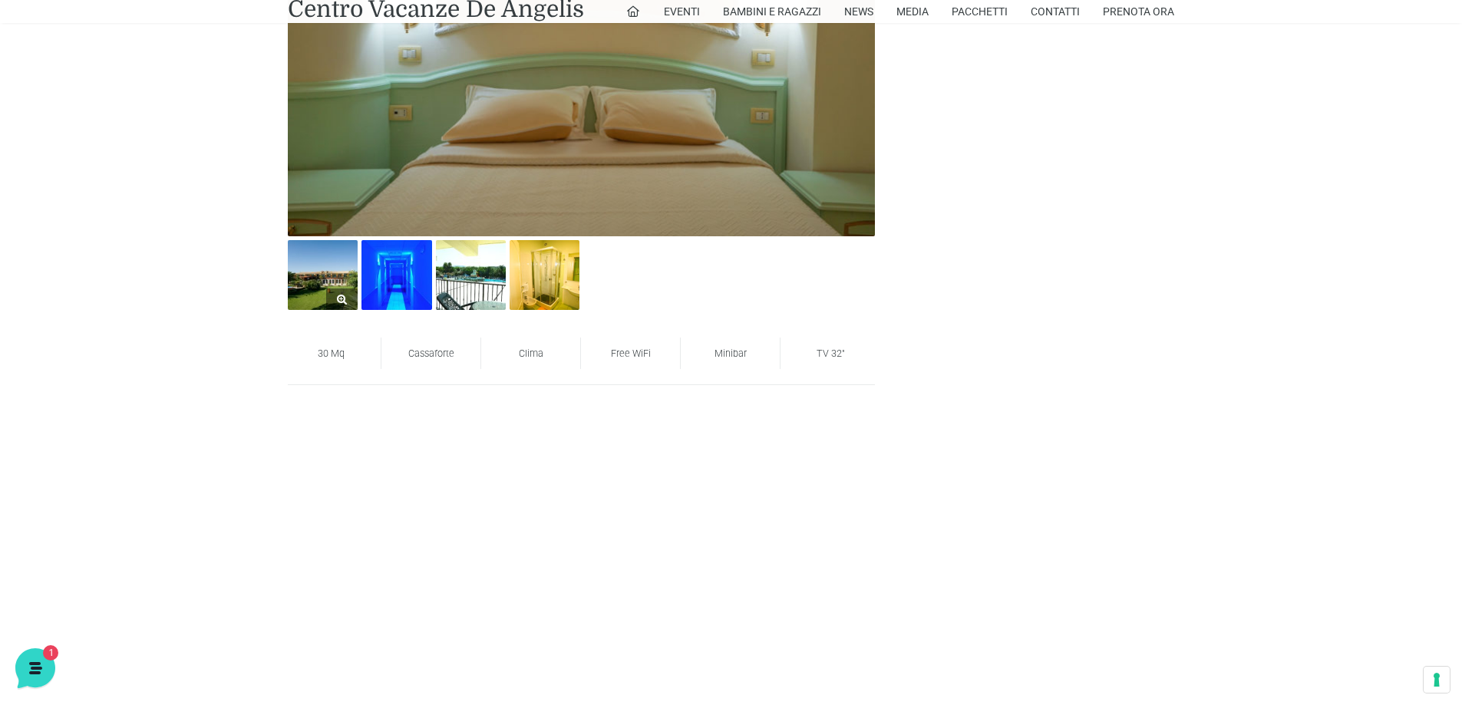
click at [326, 268] on img at bounding box center [323, 275] width 70 height 70
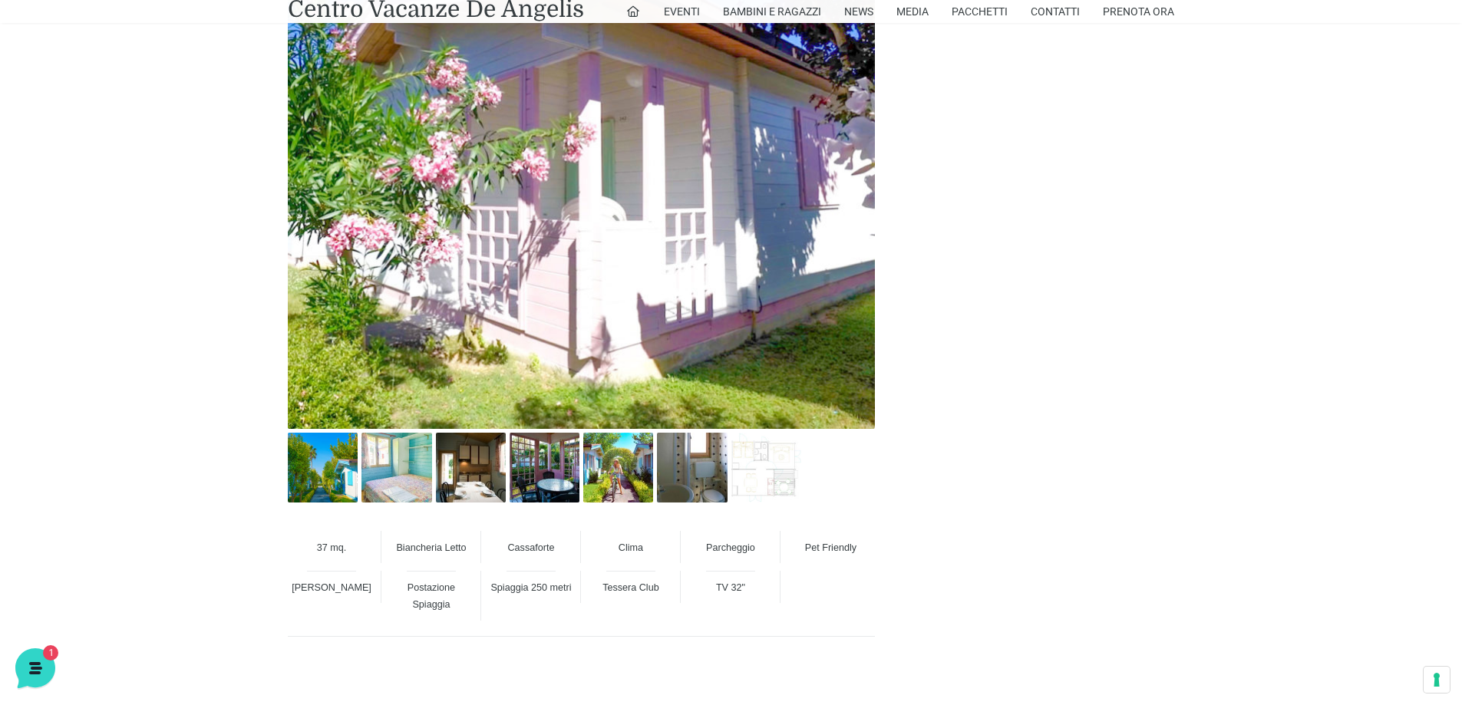
scroll to position [998, 0]
